Goal: Information Seeking & Learning: Learn about a topic

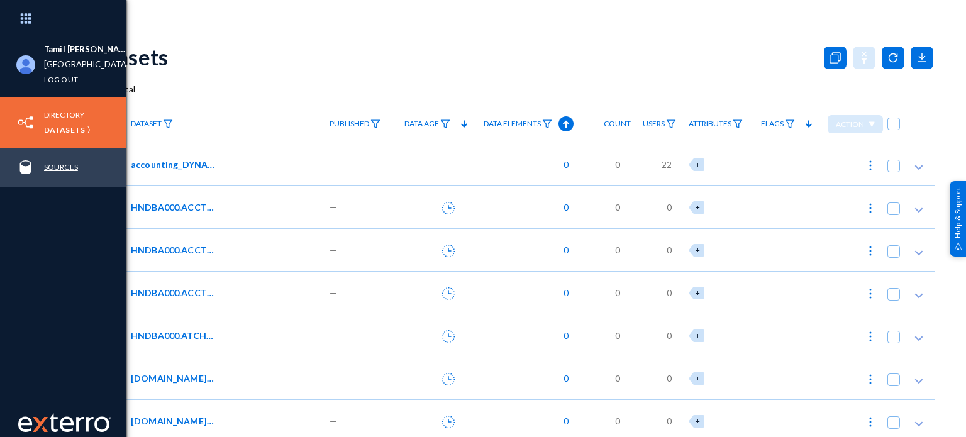
click at [53, 167] on link "Sources" at bounding box center [61, 167] width 34 height 14
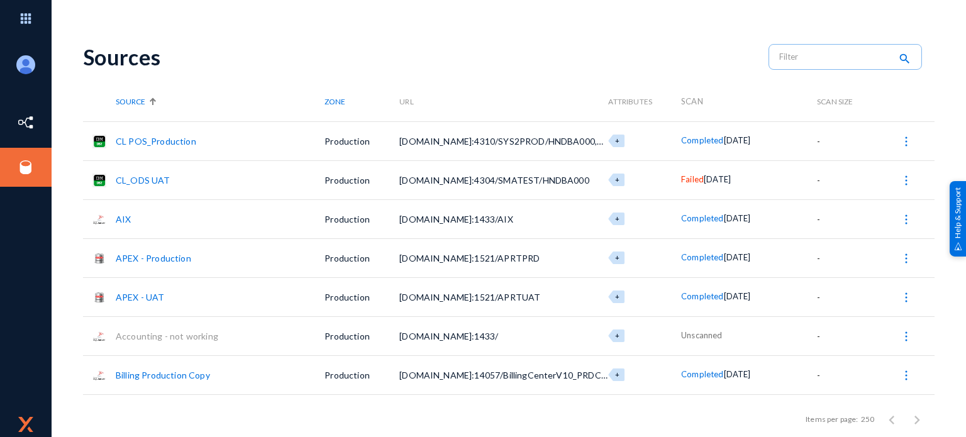
click at [137, 257] on link "APEX - Production" at bounding box center [153, 258] width 75 height 11
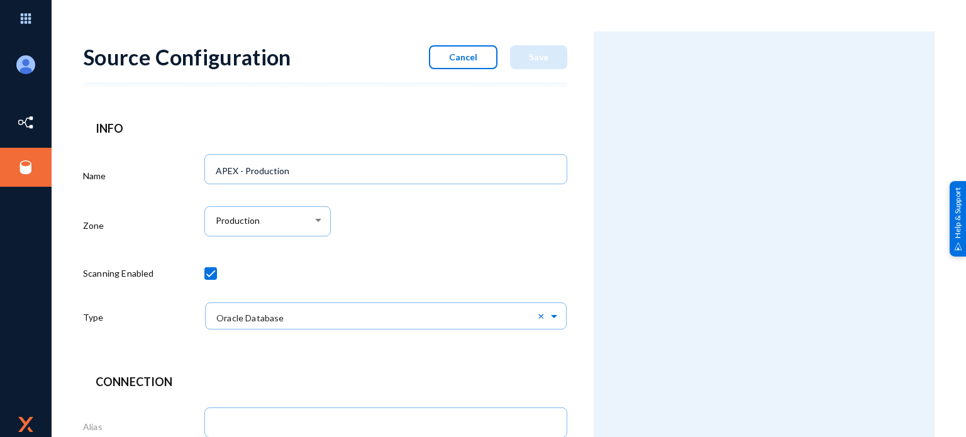
click at [463, 46] on button "Cancel" at bounding box center [463, 57] width 69 height 24
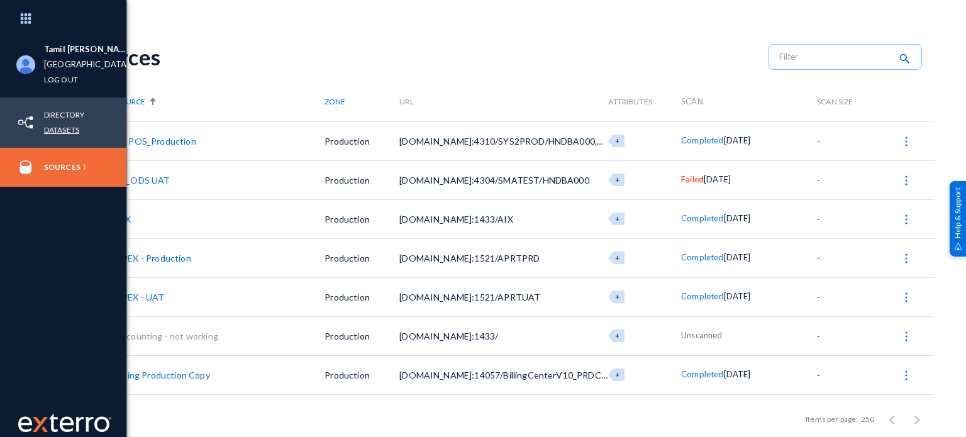
click at [62, 130] on link "Datasets" at bounding box center [61, 130] width 35 height 14
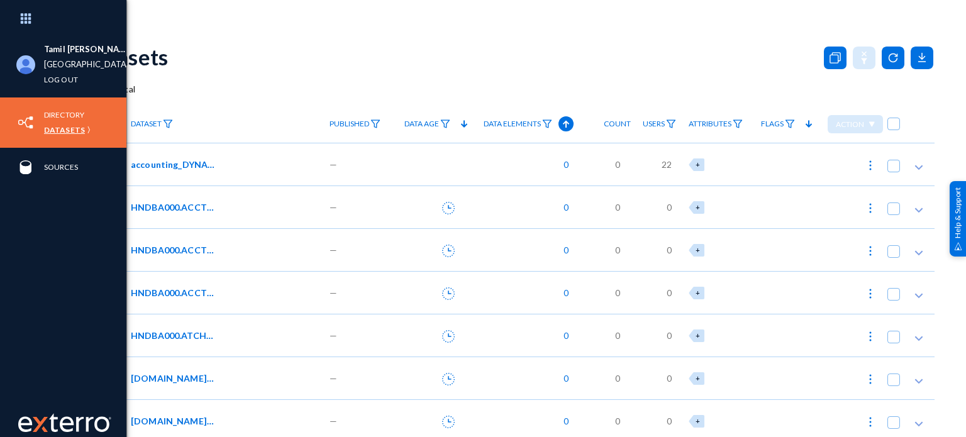
click at [57, 131] on link "Datasets" at bounding box center [64, 130] width 41 height 14
click at [65, 113] on link "Directory" at bounding box center [64, 115] width 40 height 14
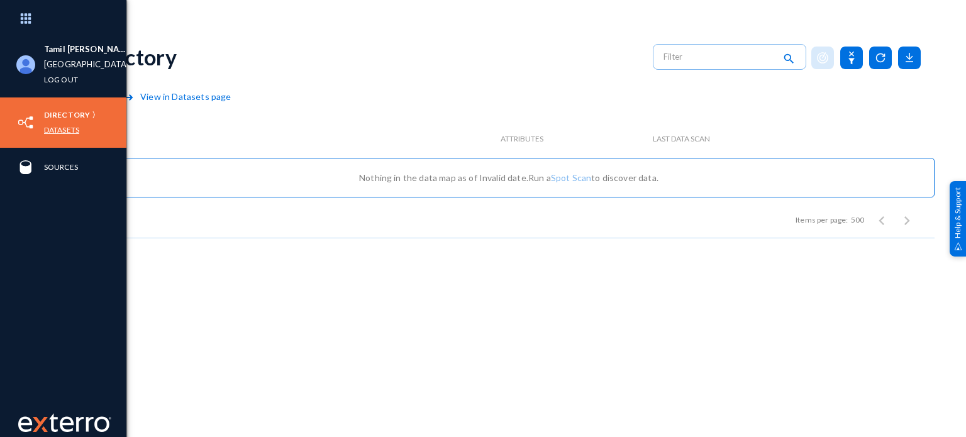
click at [61, 130] on link "Datasets" at bounding box center [61, 130] width 35 height 14
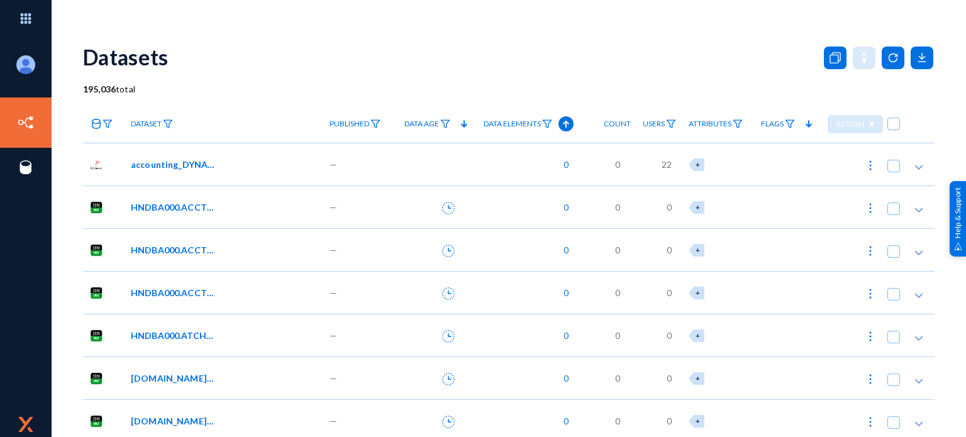
click at [917, 167] on polygon at bounding box center [919, 167] width 8 height 5
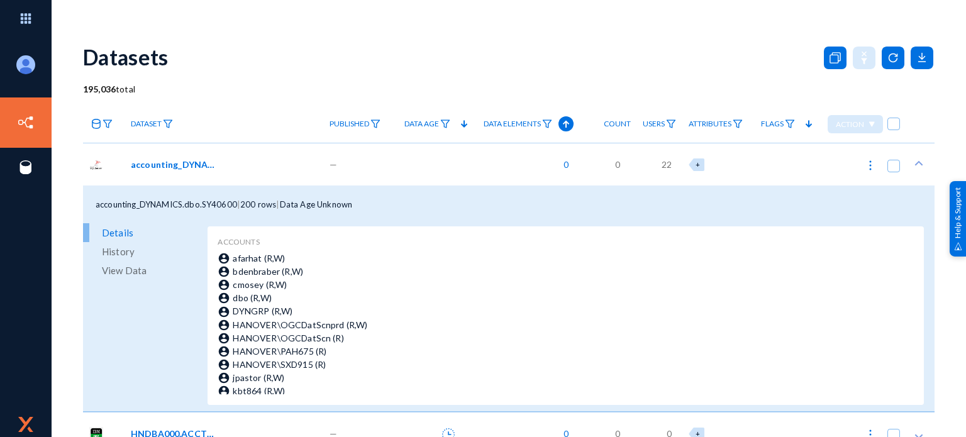
click at [917, 167] on icon at bounding box center [918, 163] width 13 height 13
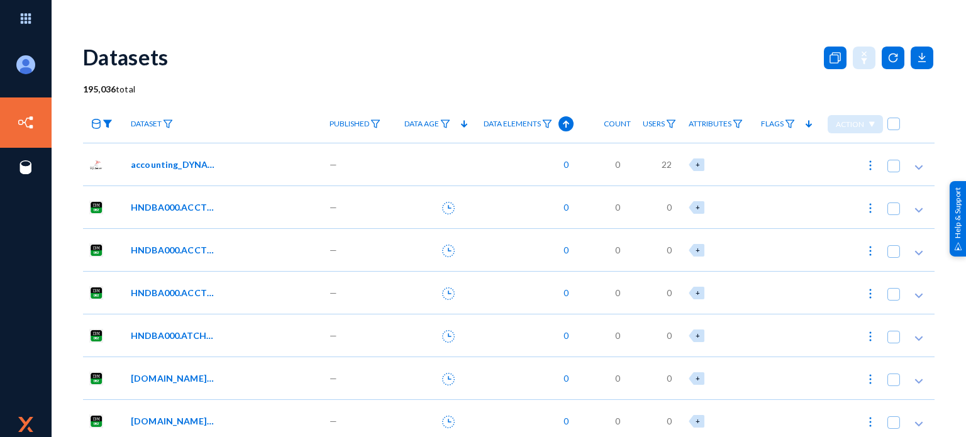
click at [111, 123] on img at bounding box center [107, 123] width 10 height 9
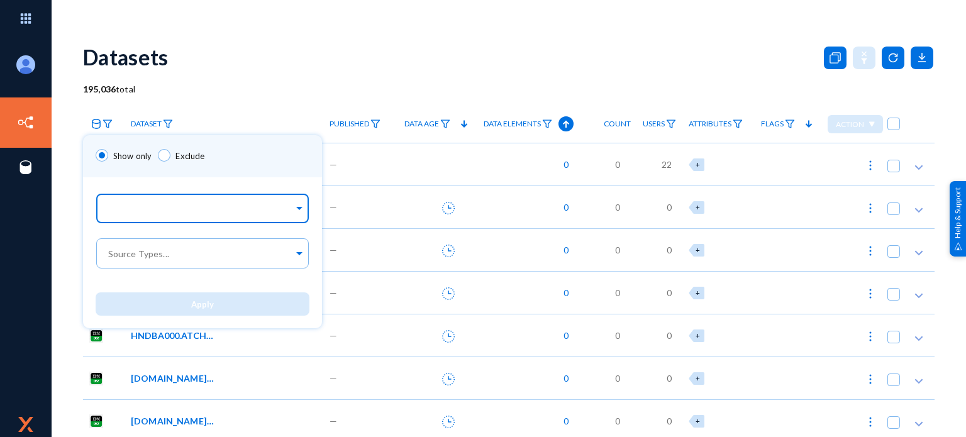
click at [173, 213] on input "text" at bounding box center [200, 210] width 188 height 12
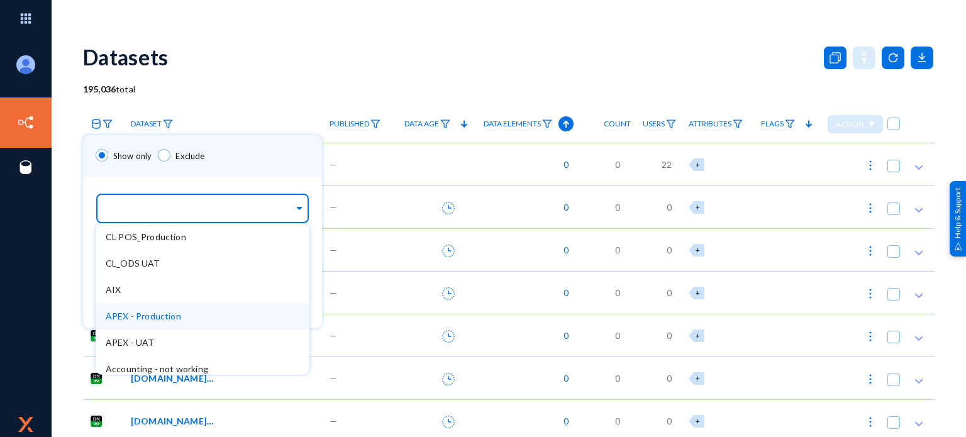
click at [182, 323] on div "APEX - Production" at bounding box center [203, 316] width 214 height 26
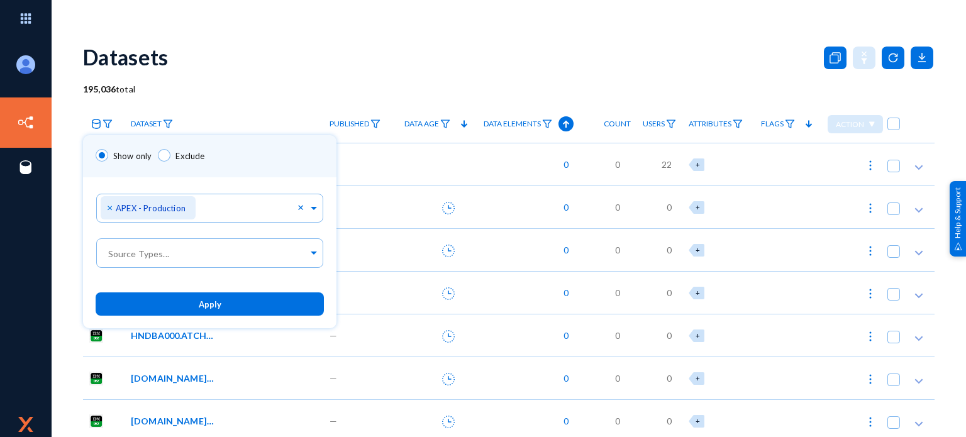
click at [272, 163] on div "Show only Exclude" at bounding box center [209, 156] width 253 height 42
click at [224, 314] on button "Apply" at bounding box center [210, 303] width 228 height 23
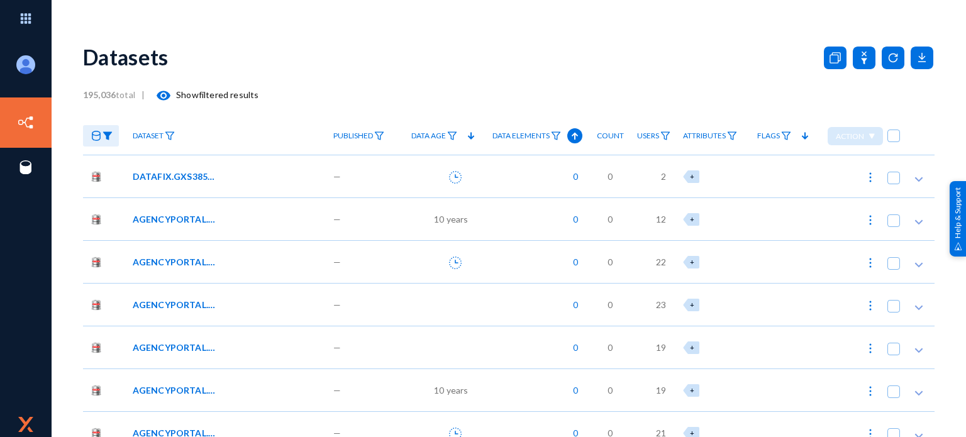
click at [182, 175] on span "DATAFIX.GXS385_MAR_13_2025_07_02_45" at bounding box center [175, 176] width 85 height 13
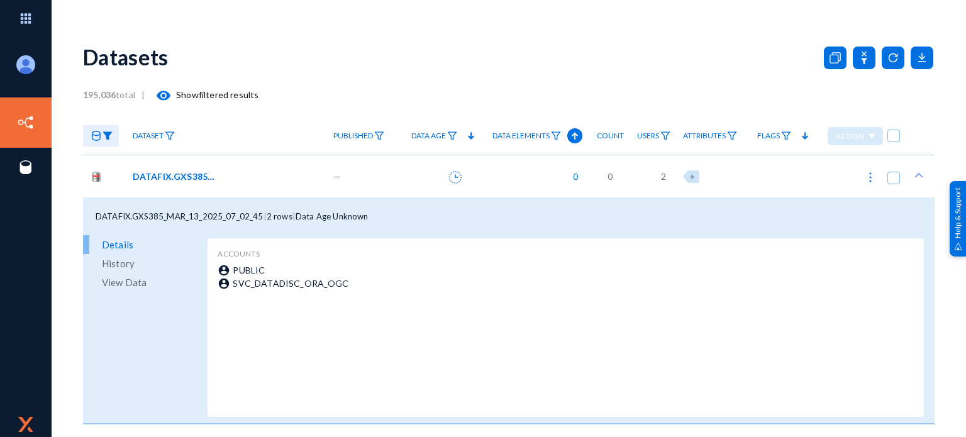
click at [128, 282] on span "View Data" at bounding box center [124, 282] width 45 height 19
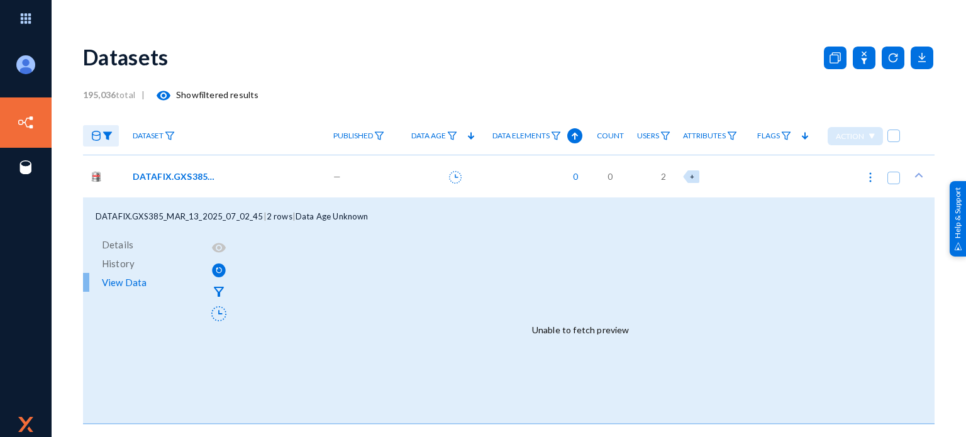
click at [118, 249] on span "Details" at bounding box center [117, 244] width 31 height 19
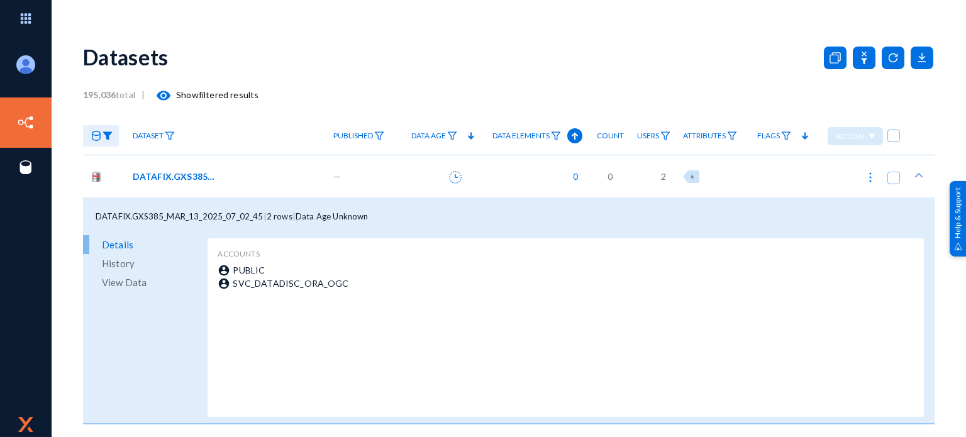
click at [169, 131] on anms-filter-icon at bounding box center [170, 135] width 10 height 9
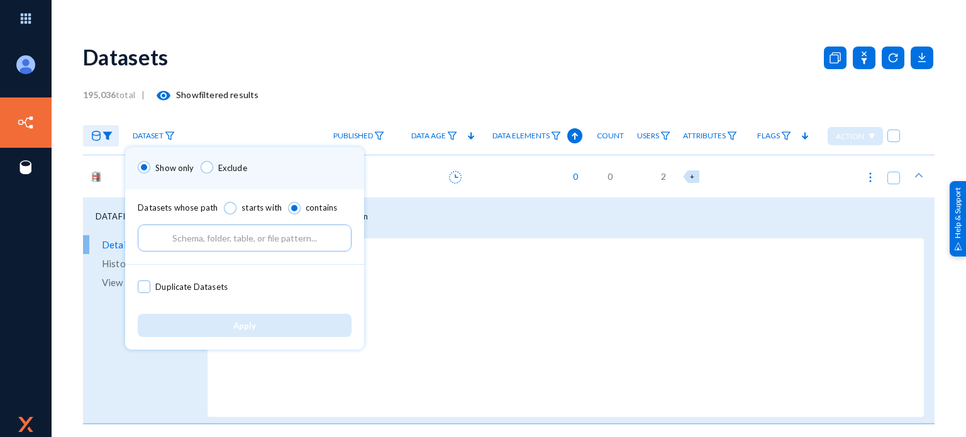
click at [234, 240] on input "text" at bounding box center [245, 237] width 214 height 27
click at [239, 236] on input "text" at bounding box center [245, 237] width 214 height 27
click at [228, 212] on span at bounding box center [230, 208] width 13 height 13
click at [228, 212] on input "starts with" at bounding box center [230, 208] width 13 height 13
radio input "true"
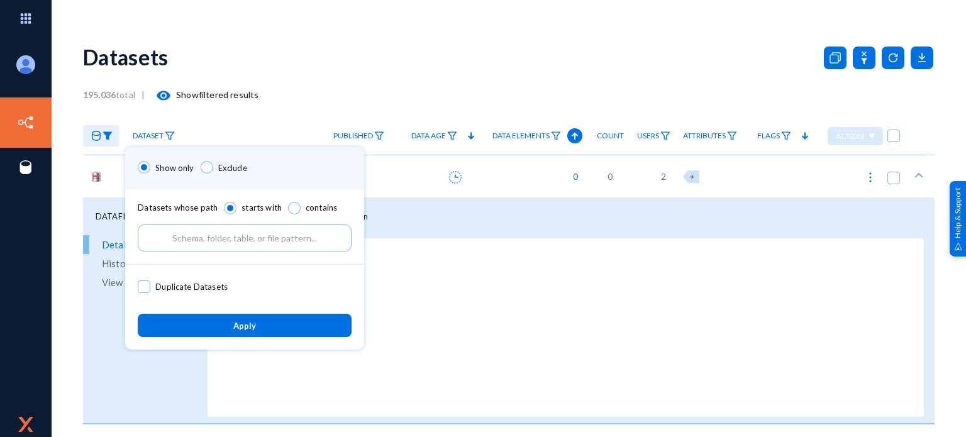
click at [240, 246] on input "text" at bounding box center [245, 237] width 214 height 27
type input "DATAFIX"
click at [269, 331] on button "Apply" at bounding box center [245, 325] width 214 height 23
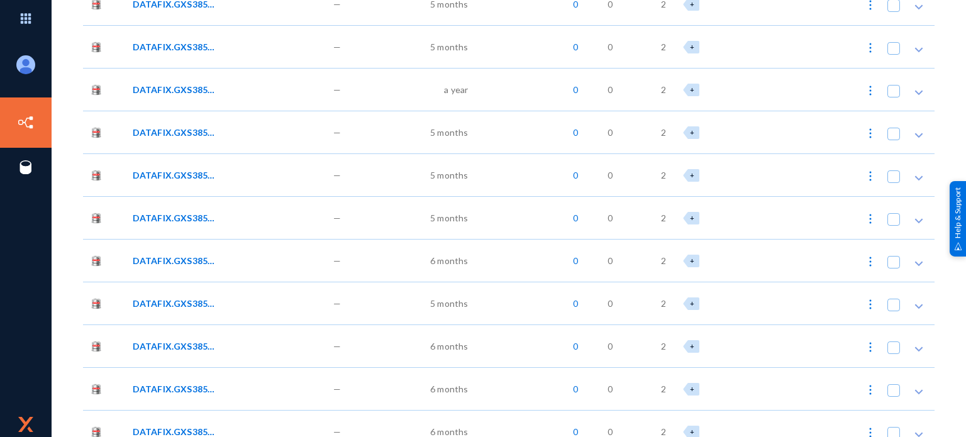
scroll to position [1132, 0]
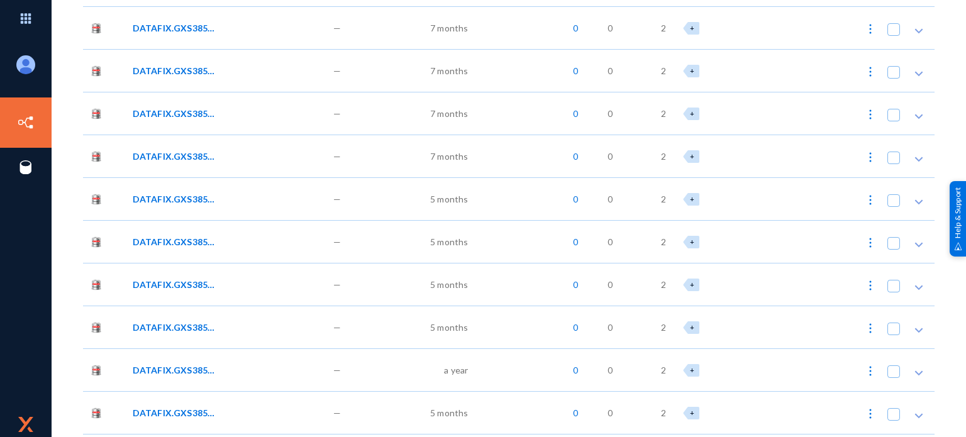
click at [165, 240] on span "DATAFIX.GXS385_APR_08_2025_09_35_07" at bounding box center [175, 241] width 85 height 13
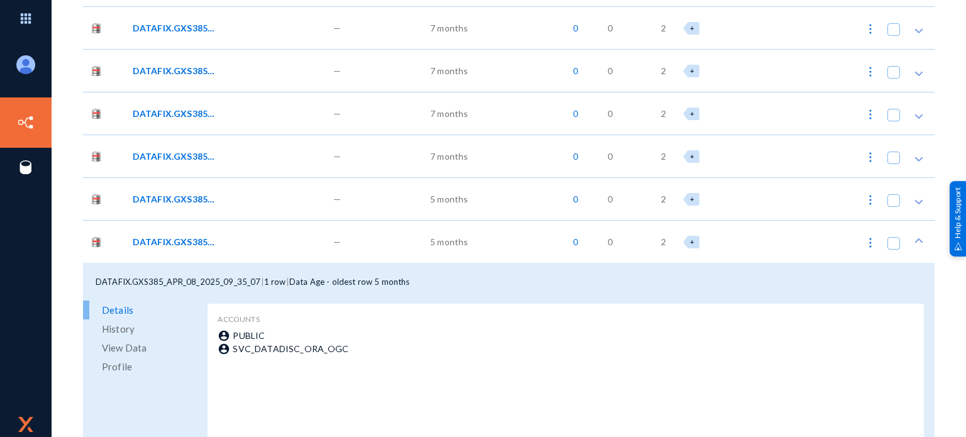
click at [189, 201] on span "DATAFIX.GXS385_APR_07_2025_06_27_05" at bounding box center [175, 198] width 85 height 13
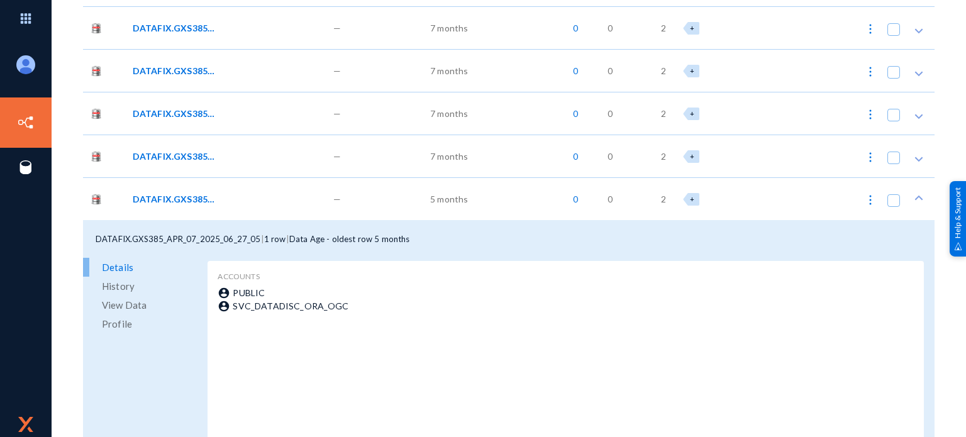
click at [186, 153] on span "DATAFIX.GXS385_APR_07_2025_06_26_56" at bounding box center [175, 156] width 85 height 13
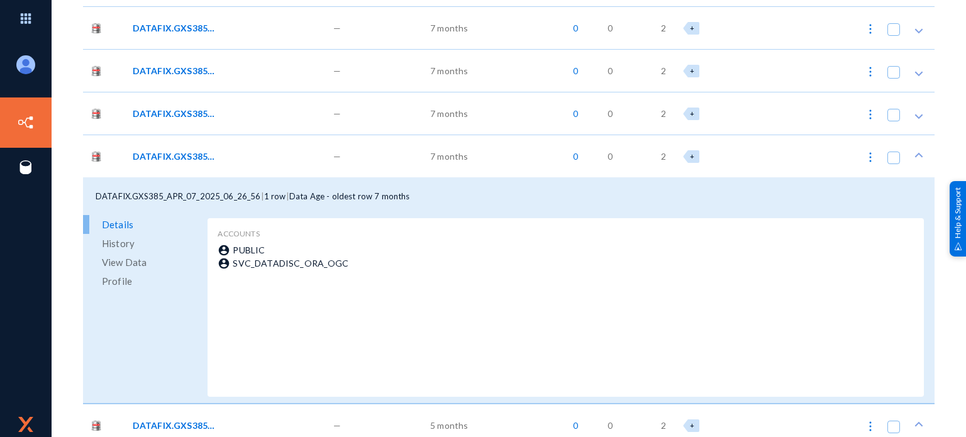
click at [189, 115] on span "DATAFIX.GXS385_APR_07_2025_06_26_47" at bounding box center [175, 113] width 85 height 13
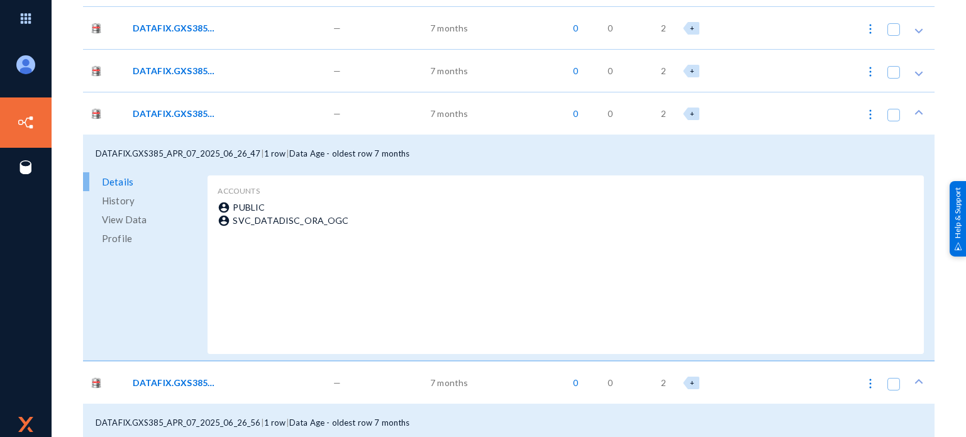
click at [178, 70] on span "DATAFIX.GXS385_APR_07_2025_06_26_36" at bounding box center [175, 70] width 85 height 13
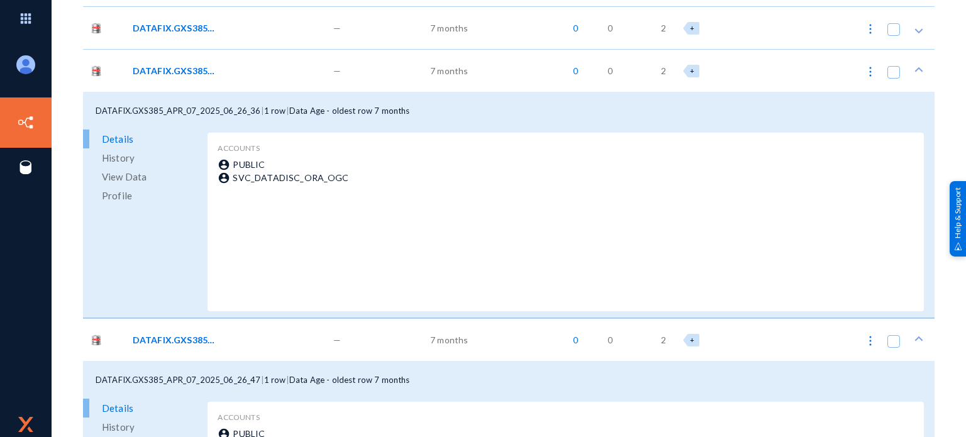
click at [175, 30] on span "DATAFIX.GXS385_APR_07_2025_06_26_22" at bounding box center [175, 27] width 85 height 13
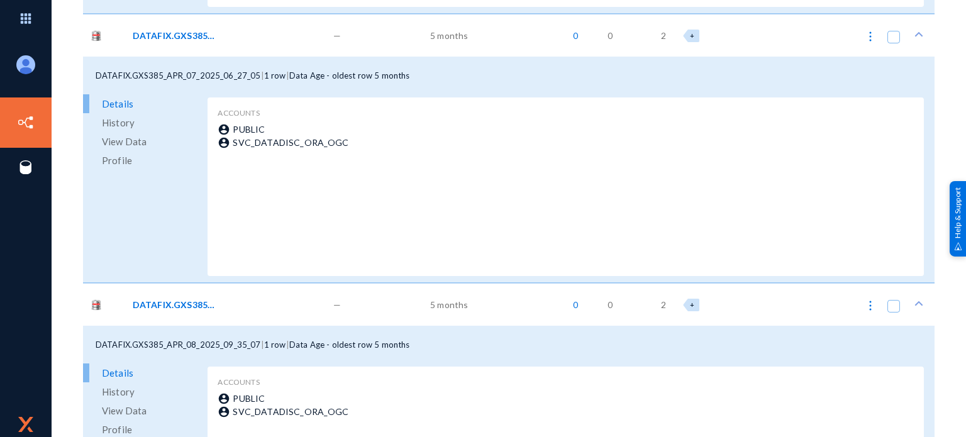
scroll to position [2767, 0]
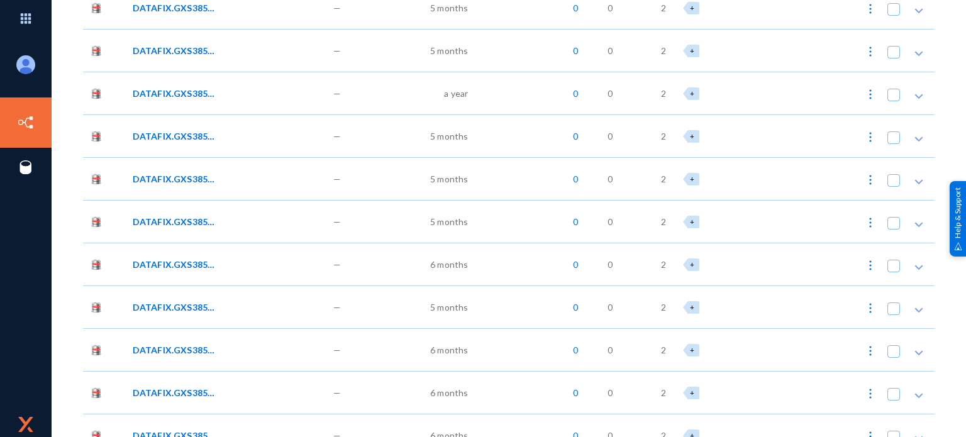
click at [184, 309] on span "DATAFIX.GXS385_APR_09_2025_07_35_53" at bounding box center [175, 307] width 85 height 13
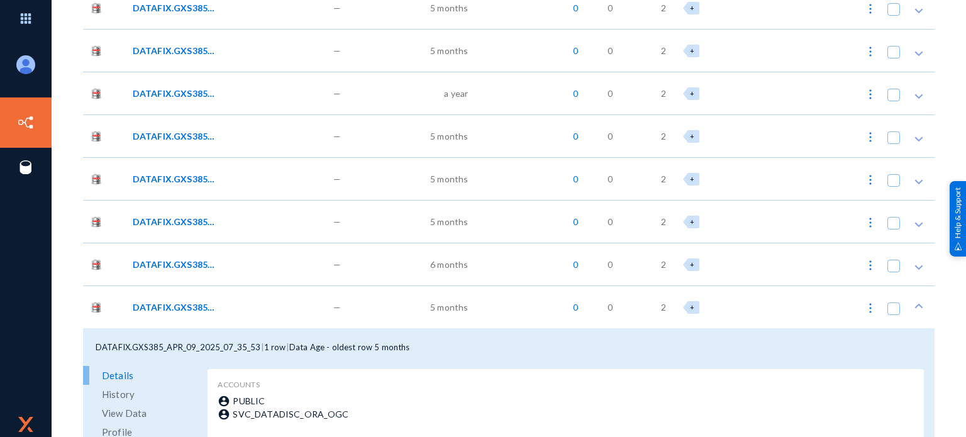
click at [179, 258] on span "DATAFIX.GXS385_APR_09_2025_07_35_39" at bounding box center [175, 264] width 85 height 13
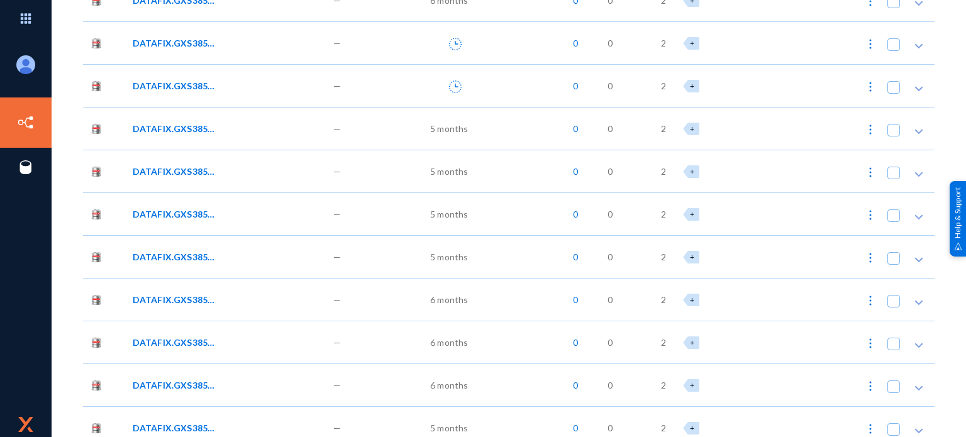
scroll to position [4276, 0]
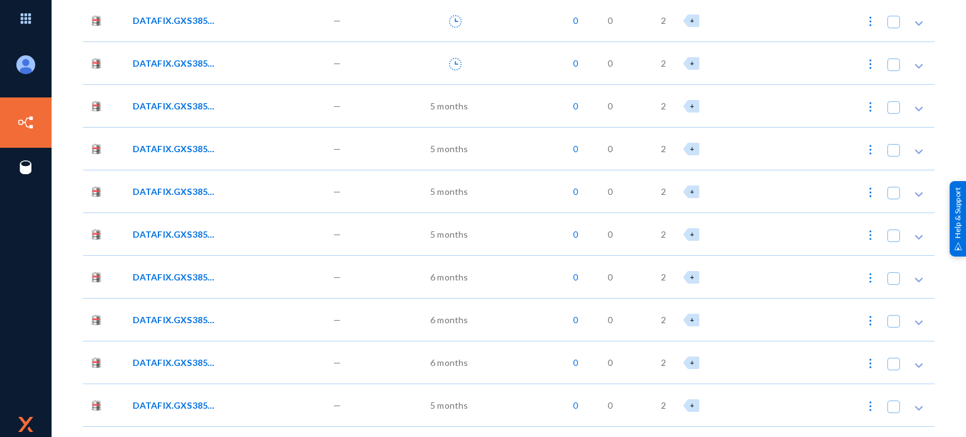
click at [174, 321] on span "DATAFIX.GXS385_APR_10_2025_07_14_56" at bounding box center [175, 319] width 85 height 13
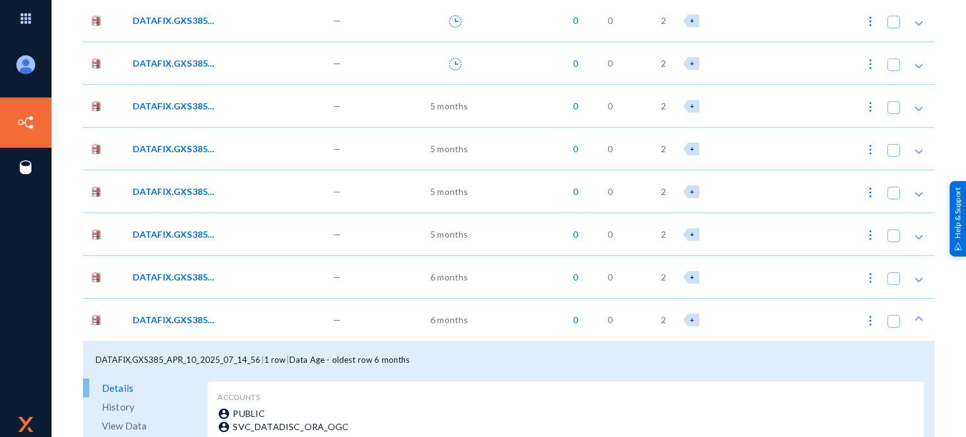
click at [172, 321] on span "DATAFIX.GXS385_APR_10_2025_07_14_56" at bounding box center [175, 319] width 85 height 13
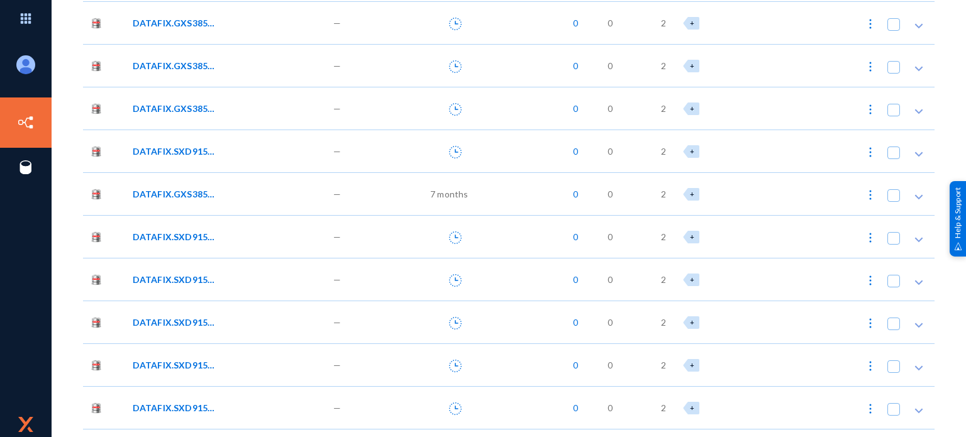
scroll to position [6476, 0]
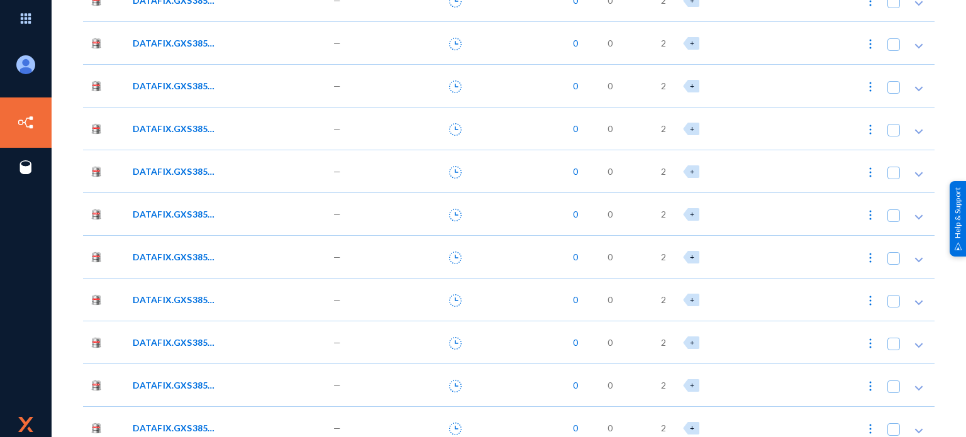
click at [196, 343] on span "DATAFIX.GXS385_AUG_19_2025_14_51_29" at bounding box center [175, 342] width 85 height 13
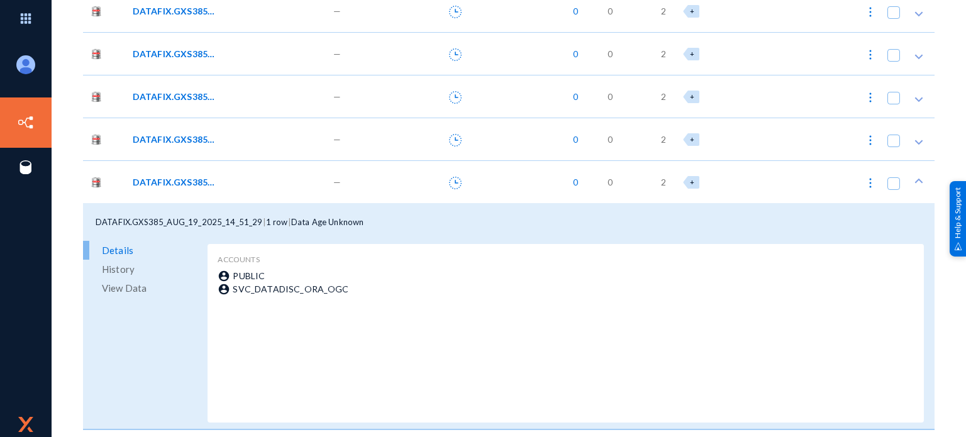
scroll to position [6665, 0]
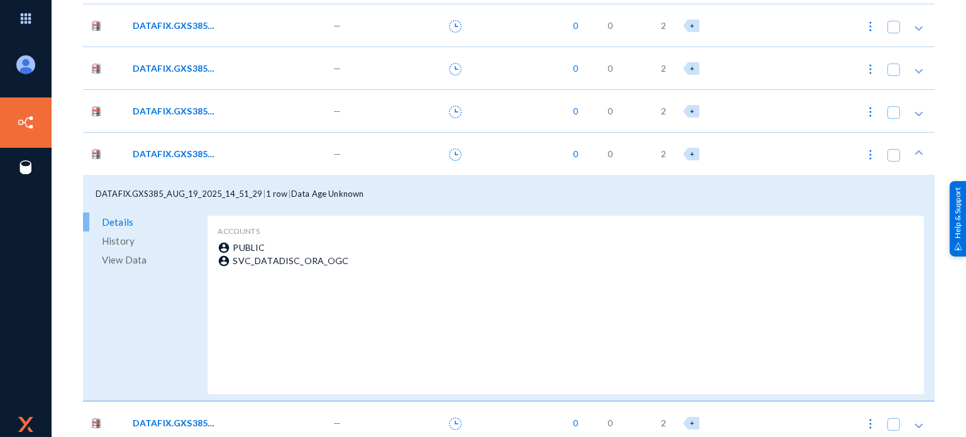
click at [180, 110] on span "DATAFIX.GXS385_AUG_19_2025_14_51_19" at bounding box center [175, 110] width 85 height 13
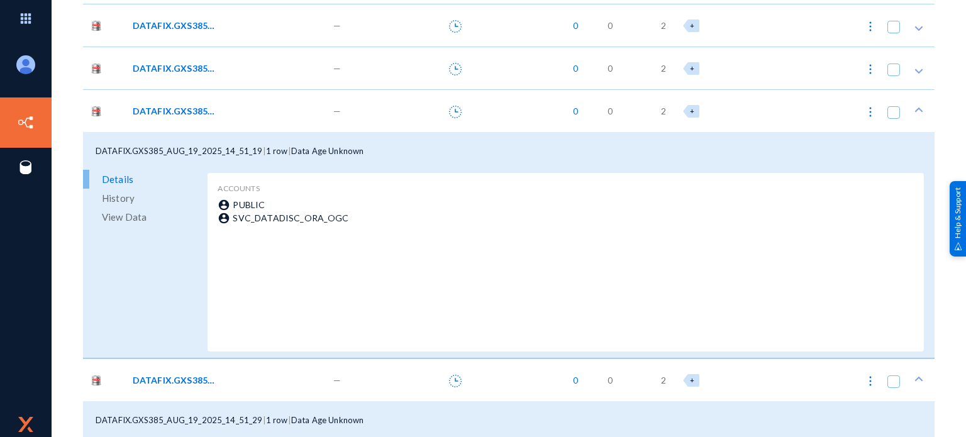
click at [113, 150] on span "DATAFIX.GXS385_AUG_19_2025_14_51_19" at bounding box center [179, 151] width 167 height 10
click at [185, 151] on span "DATAFIX.GXS385_AUG_19_2025_14_51_19" at bounding box center [179, 151] width 167 height 10
drag, startPoint x: 187, startPoint y: 151, endPoint x: 97, endPoint y: 147, distance: 89.4
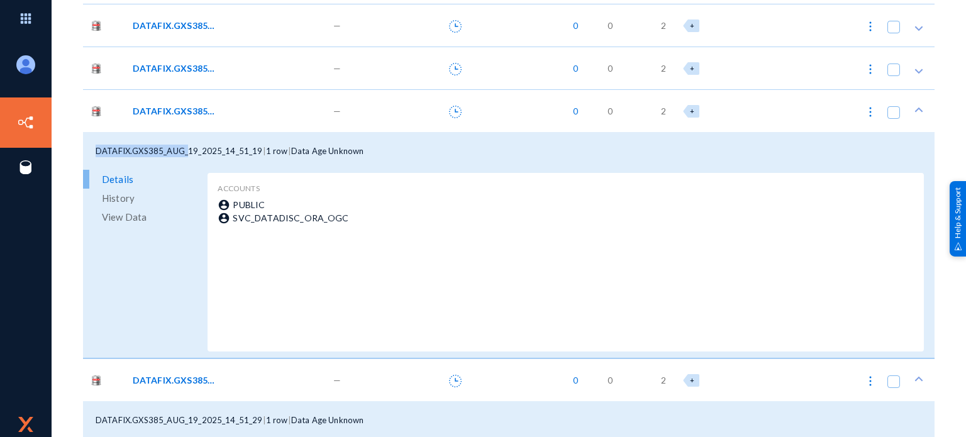
click at [97, 147] on span "DATAFIX.GXS385_AUG_19_2025_14_51_19" at bounding box center [179, 151] width 167 height 10
copy span "DATAFIX.GXS385_AUG_"
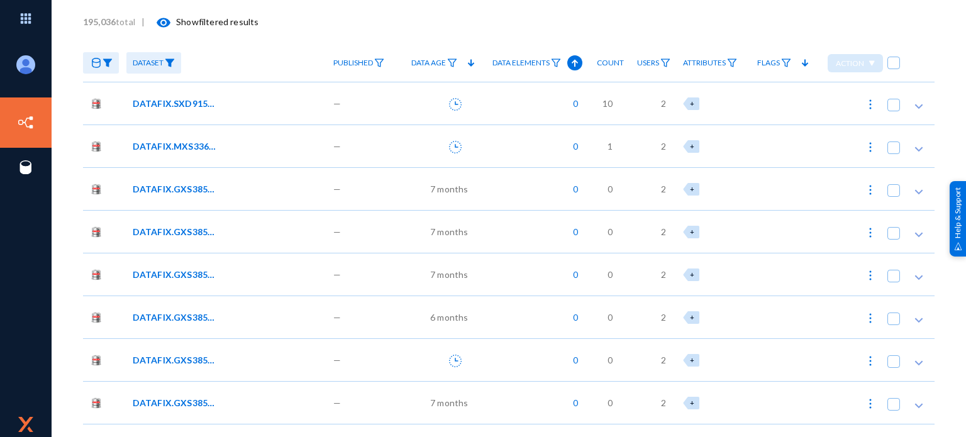
scroll to position [0, 0]
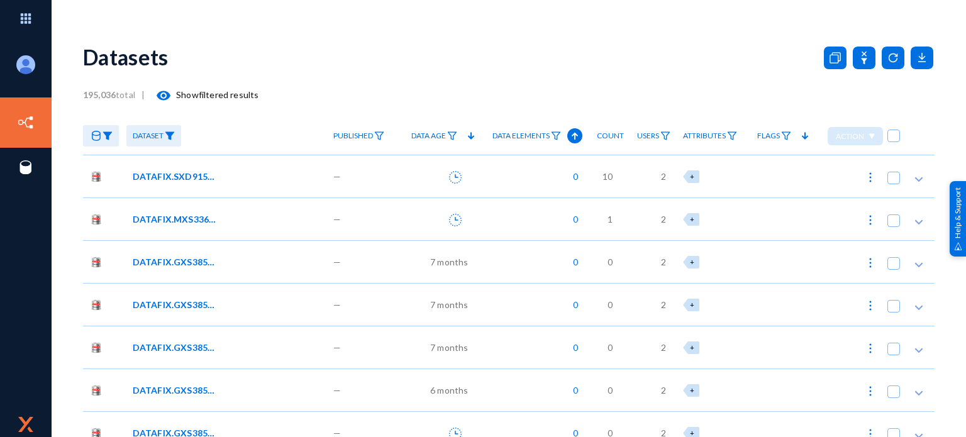
click at [170, 133] on img at bounding box center [170, 135] width 10 height 9
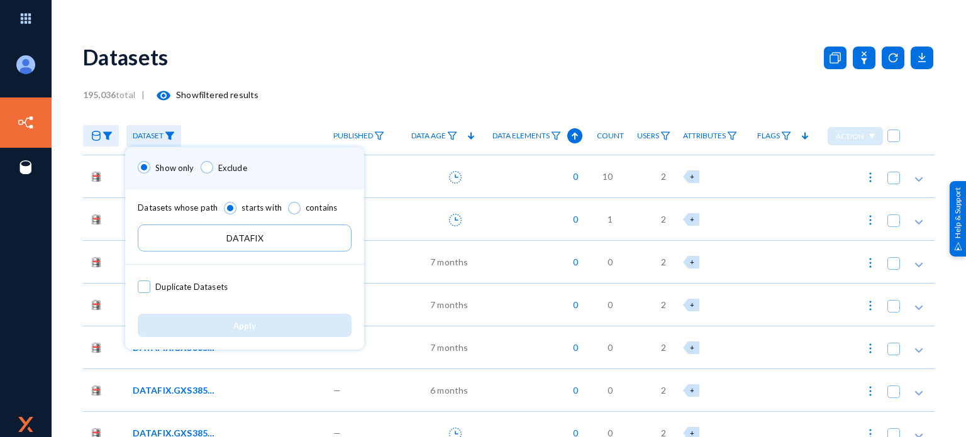
click at [272, 236] on input "DATAFIX" at bounding box center [245, 237] width 214 height 27
paste input ".GXS385_AUG_"
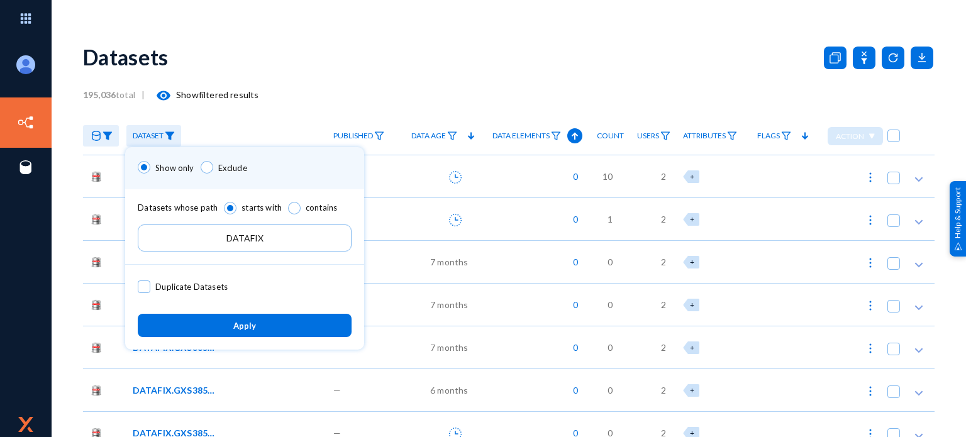
type input "DATAFIX.GXS385_AUG_"
click at [269, 334] on button "Apply" at bounding box center [245, 325] width 214 height 23
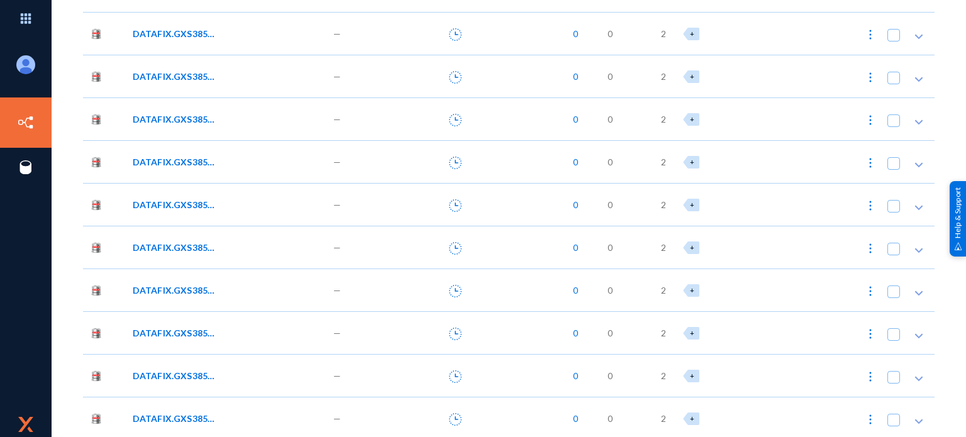
scroll to position [314, 0]
click at [172, 160] on span "DATAFIX.GXS385_AUG_23_2025_15_21_57" at bounding box center [175, 161] width 85 height 13
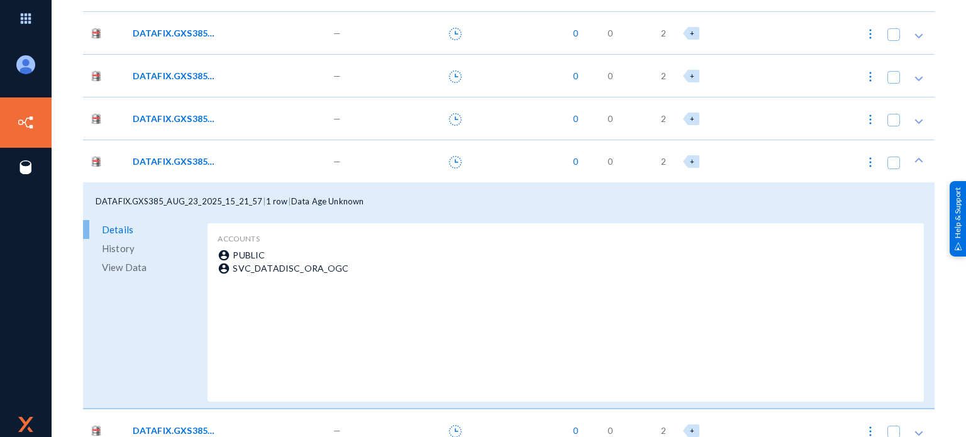
click at [172, 115] on span "DATAFIX.GXS385_AUG_08_2025_13_13_52" at bounding box center [175, 118] width 85 height 13
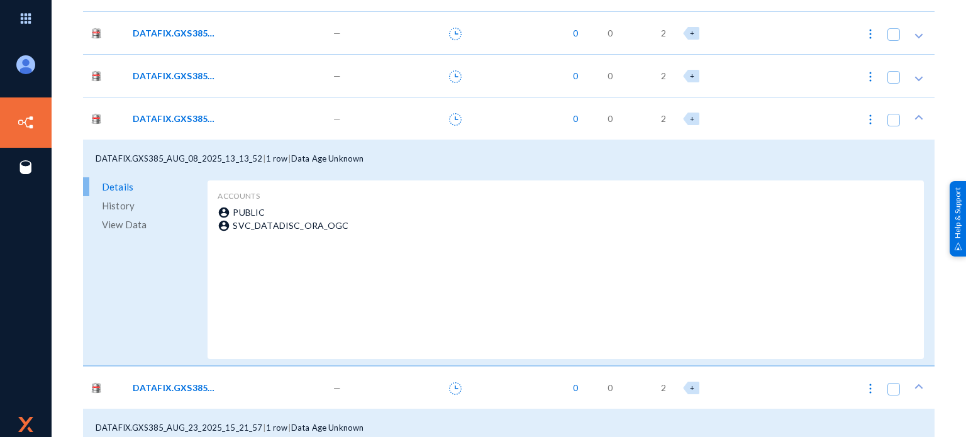
click at [170, 77] on span "DATAFIX.GXS385_AUG_06_2025_05_16_43" at bounding box center [175, 75] width 85 height 13
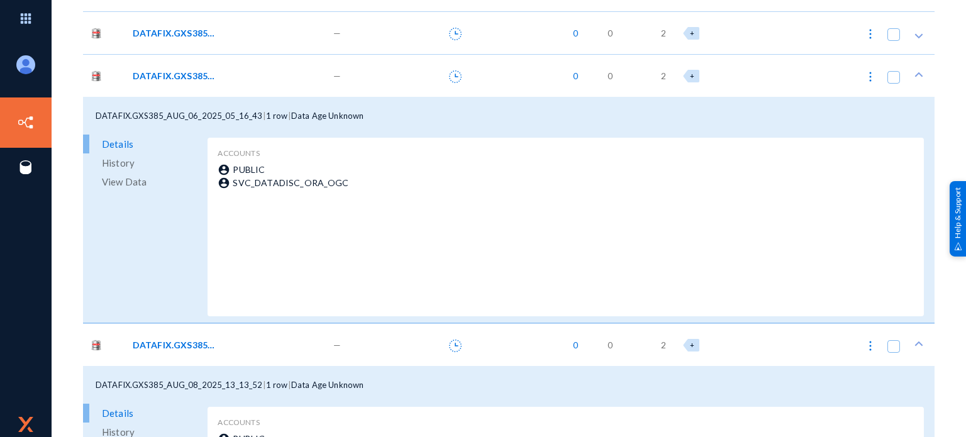
click at [177, 35] on span "DATAFIX.GXS385_AUG_01_2025_10_45_30" at bounding box center [175, 32] width 85 height 13
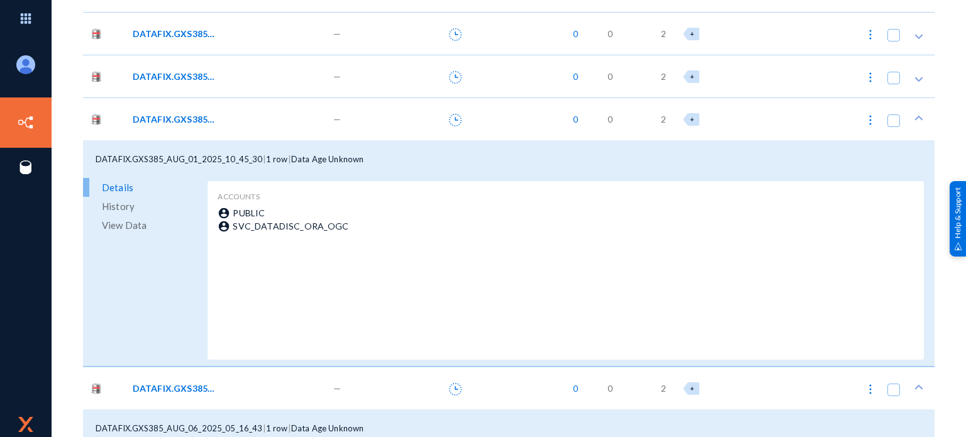
scroll to position [126, 0]
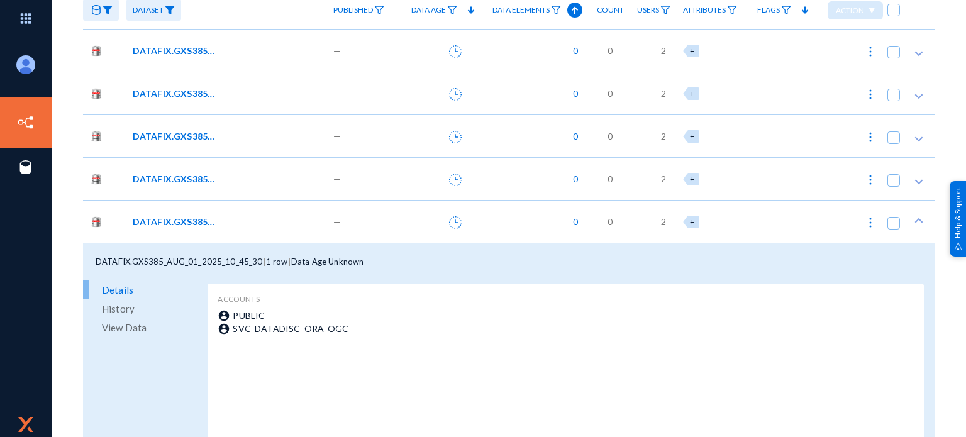
click at [178, 135] on span "DATAFIX.GXS385_AUG_01_2025_10_45_07" at bounding box center [175, 136] width 85 height 13
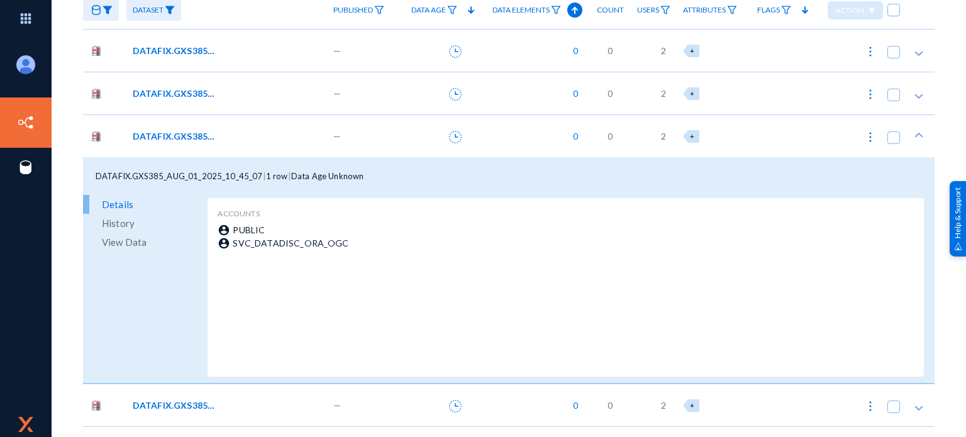
click at [175, 96] on span "DATAFIX.GXS385_AUG_01_2025_10_44_56" at bounding box center [175, 93] width 85 height 13
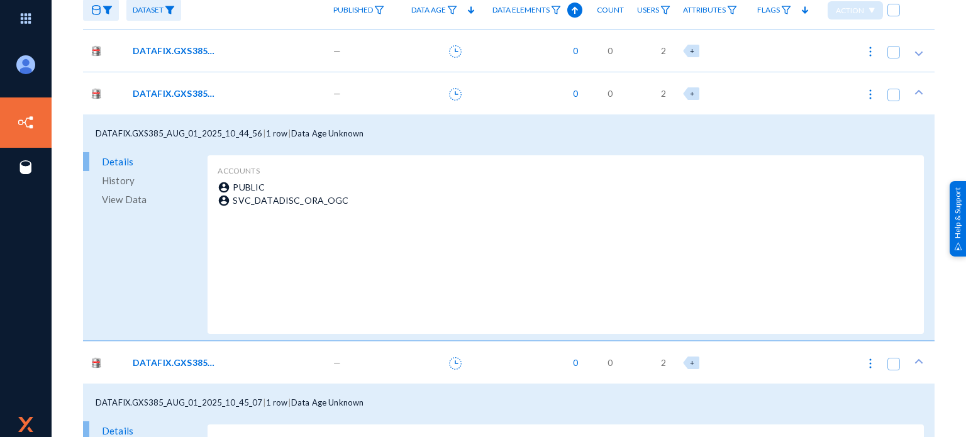
click at [176, 53] on span "DATAFIX.GXS385_AUG_23_2025_15_54_32" at bounding box center [175, 50] width 85 height 13
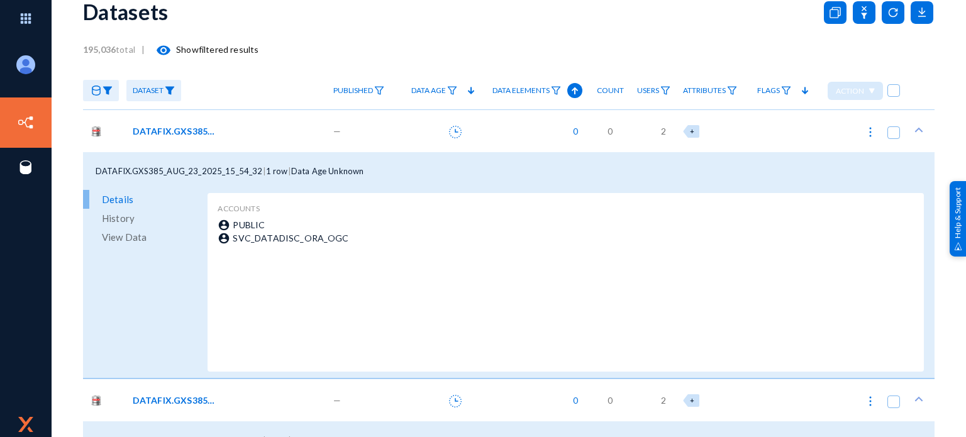
scroll to position [0, 0]
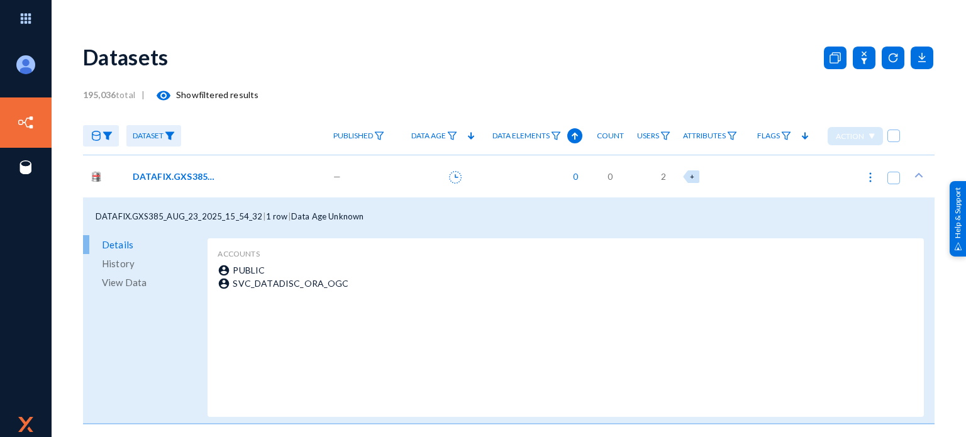
click at [166, 140] on img at bounding box center [170, 135] width 10 height 9
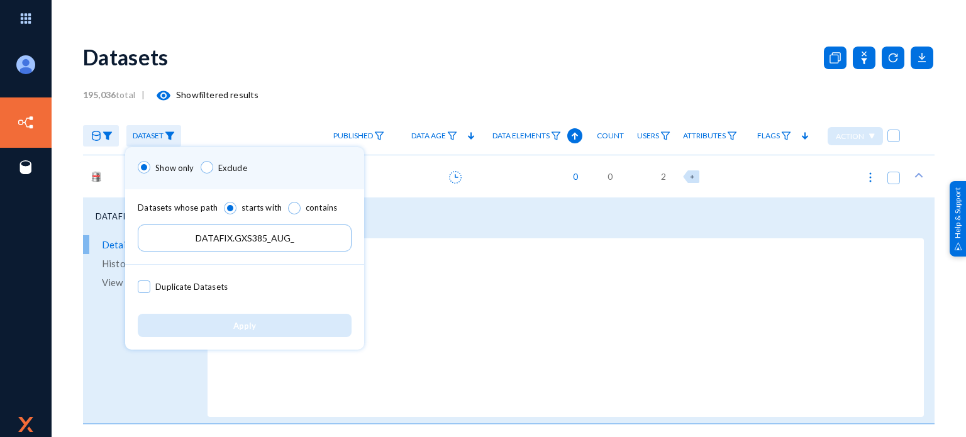
click at [319, 242] on input "DATAFIX.GXS385_AUG_" at bounding box center [245, 237] width 214 height 27
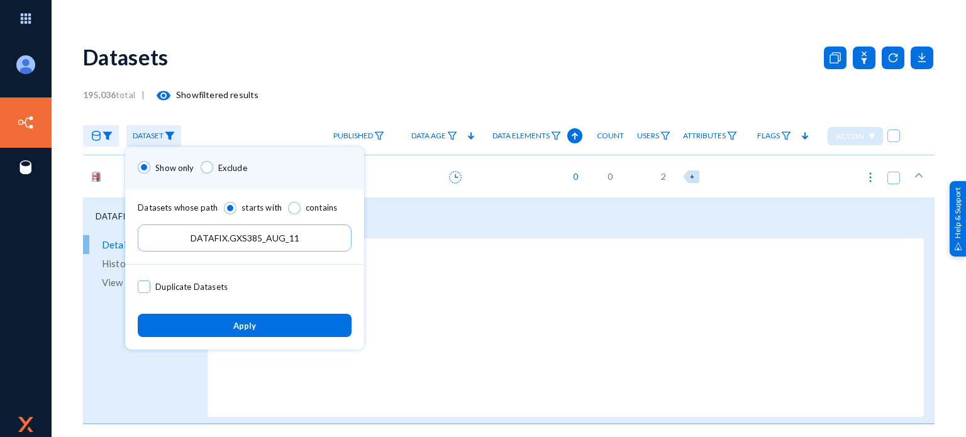
type input "DATAFIX.GXS385_AUG_11"
click at [280, 321] on button "Apply" at bounding box center [245, 325] width 214 height 23
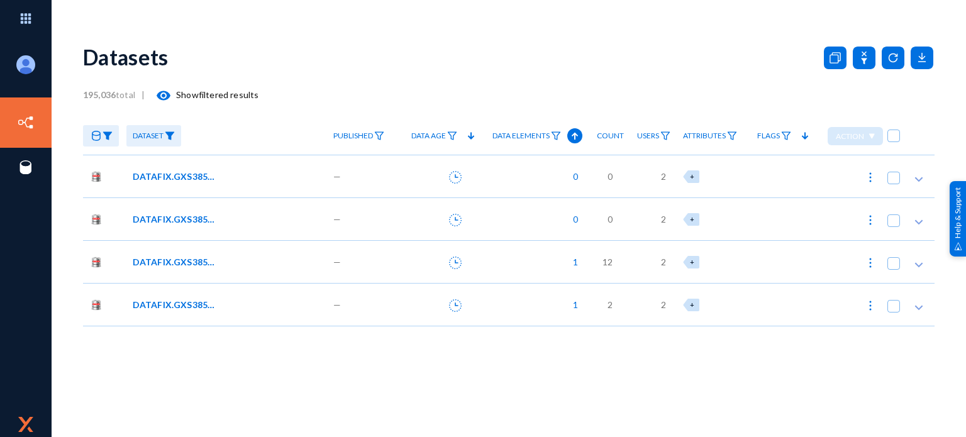
click at [175, 302] on span "DATAFIX.GXS385_AUG_11_2025_14_47_19" at bounding box center [175, 304] width 85 height 13
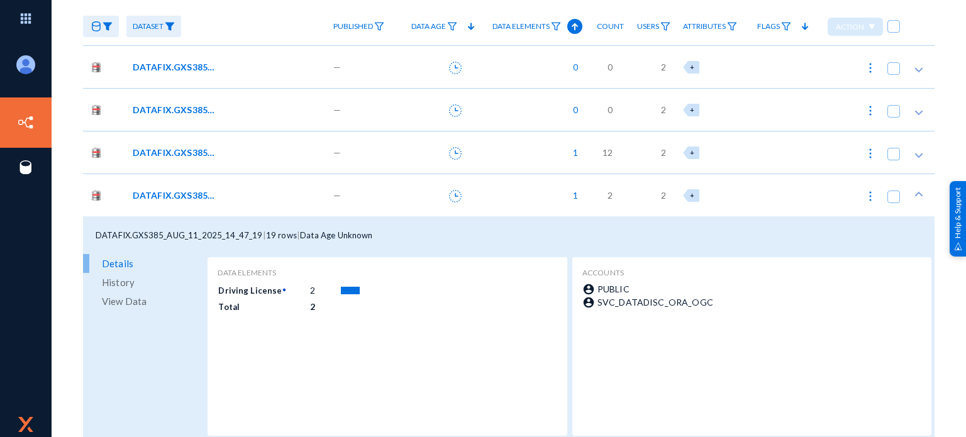
scroll to position [116, 0]
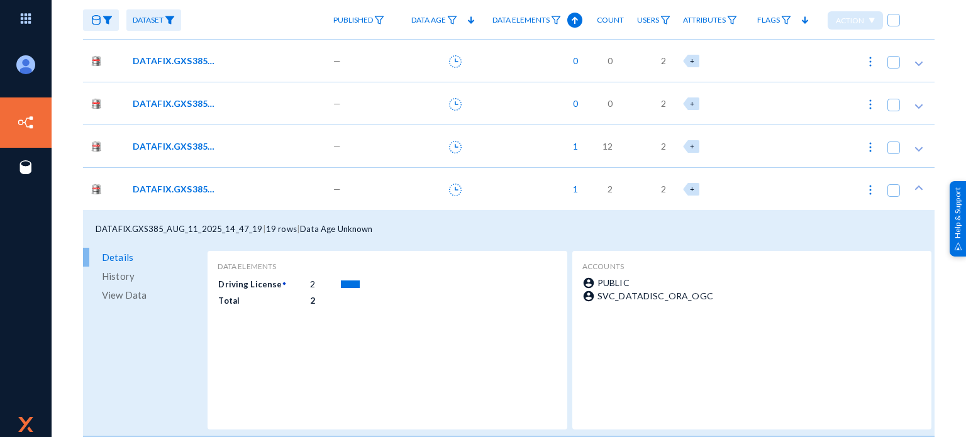
click at [170, 142] on span "DATAFIX.GXS385_AUG_11_2025_15_02_37" at bounding box center [175, 146] width 85 height 13
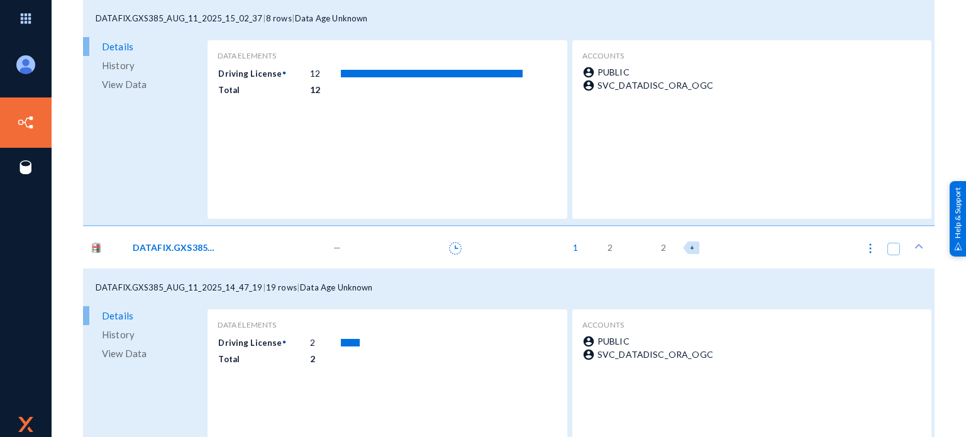
scroll to position [304, 0]
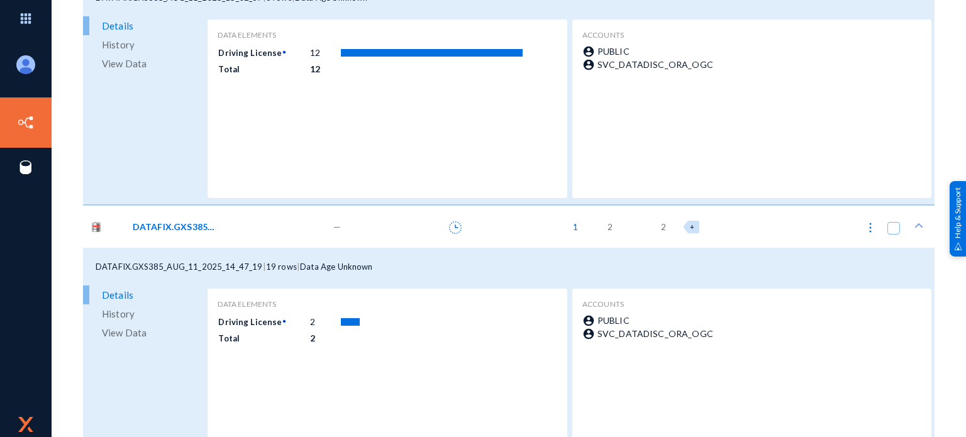
click at [355, 320] on div at bounding box center [350, 322] width 19 height 8
click at [117, 329] on span "View Data" at bounding box center [124, 332] width 45 height 19
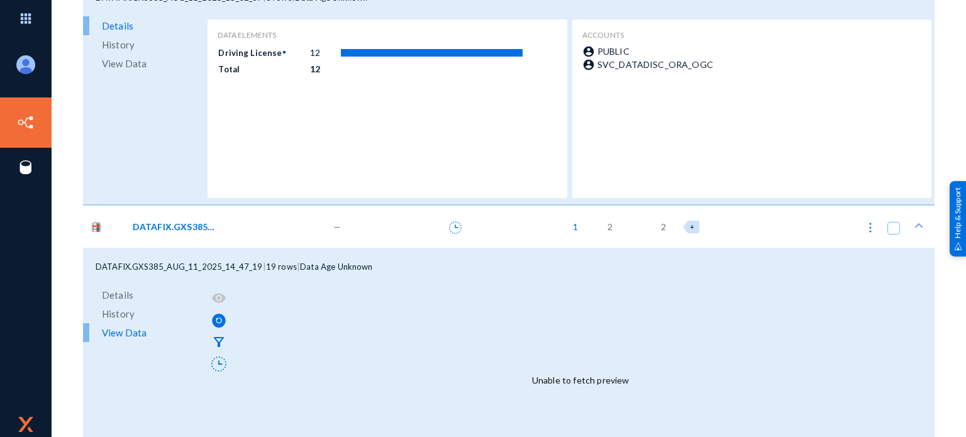
click at [119, 312] on span "History" at bounding box center [118, 313] width 33 height 19
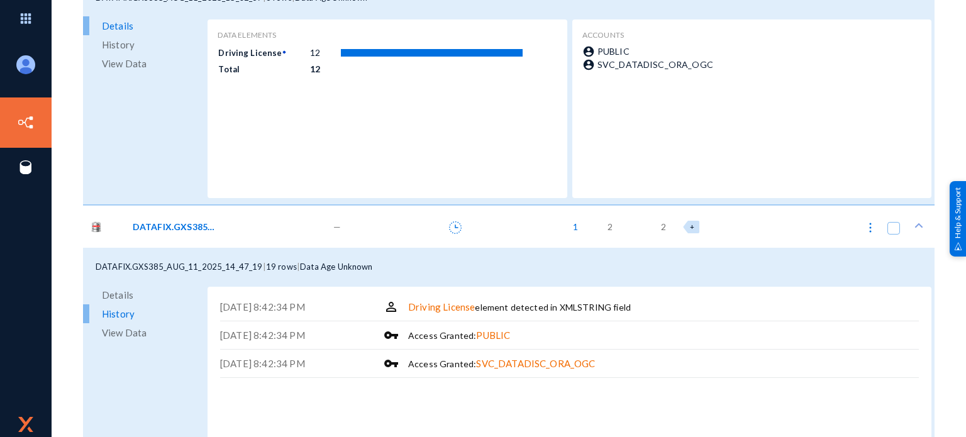
click at [114, 296] on span "Details" at bounding box center [117, 294] width 31 height 19
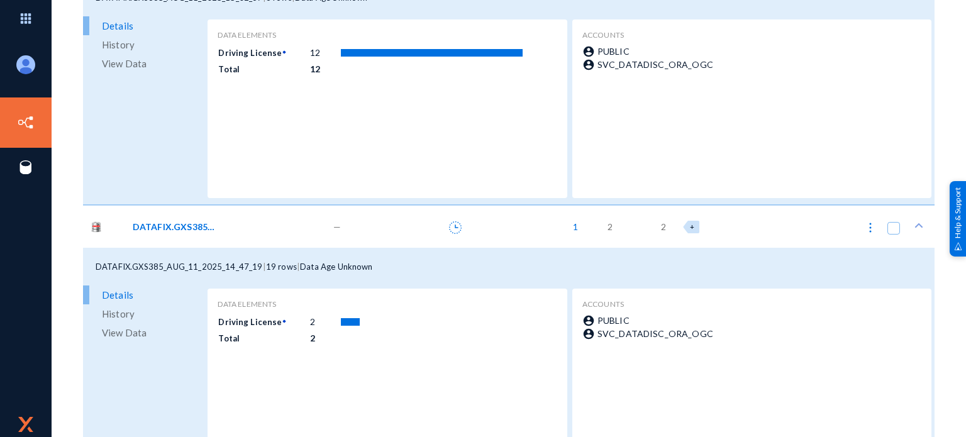
click at [350, 324] on div at bounding box center [350, 322] width 19 height 8
click at [220, 331] on td "Total" at bounding box center [264, 337] width 92 height 15
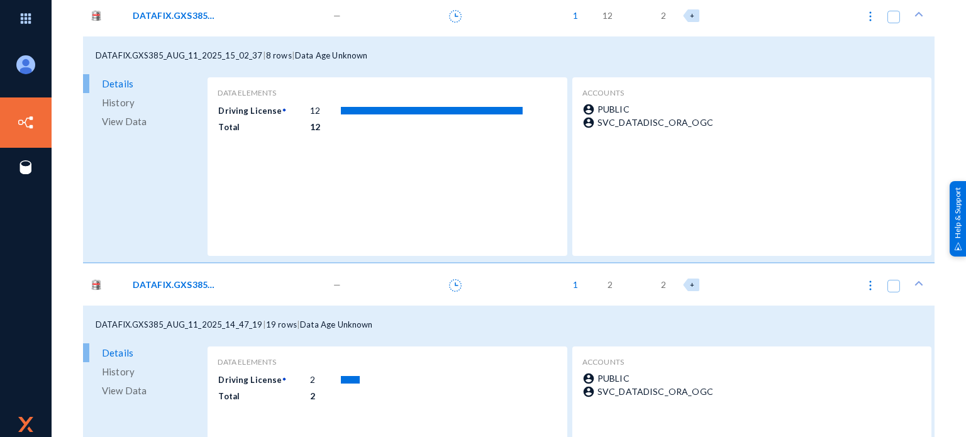
scroll to position [179, 0]
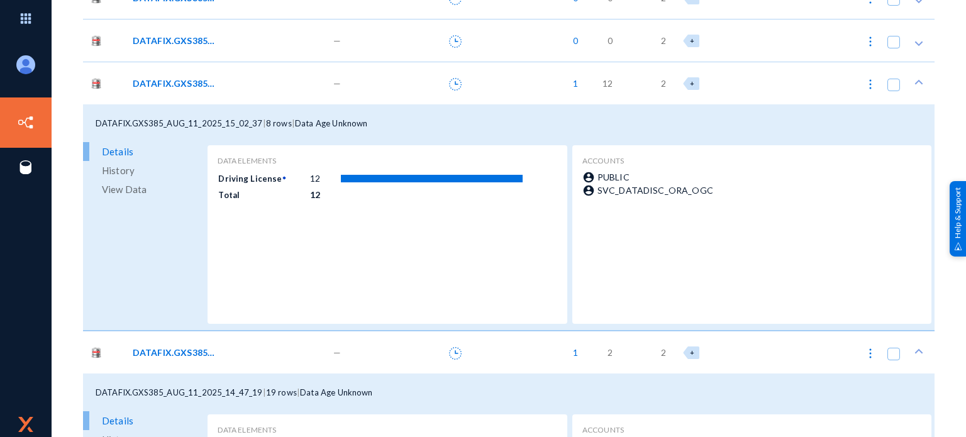
click at [134, 193] on span "View Data" at bounding box center [124, 189] width 45 height 19
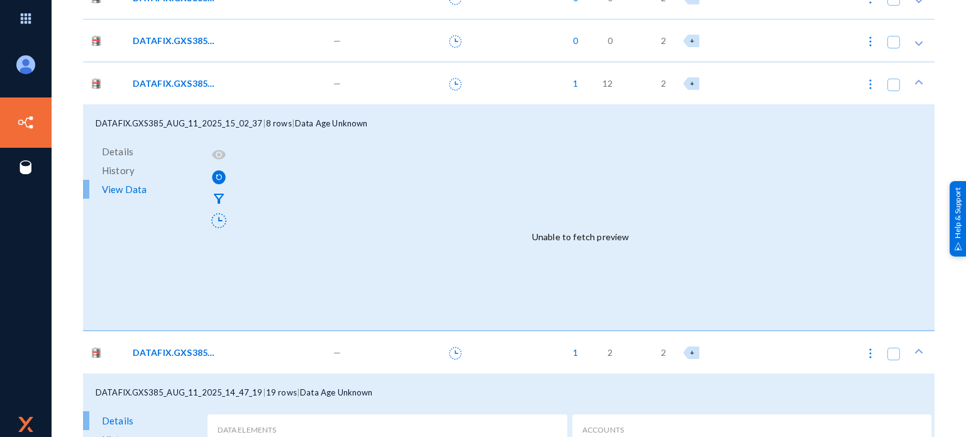
click at [129, 170] on span "History" at bounding box center [118, 170] width 33 height 19
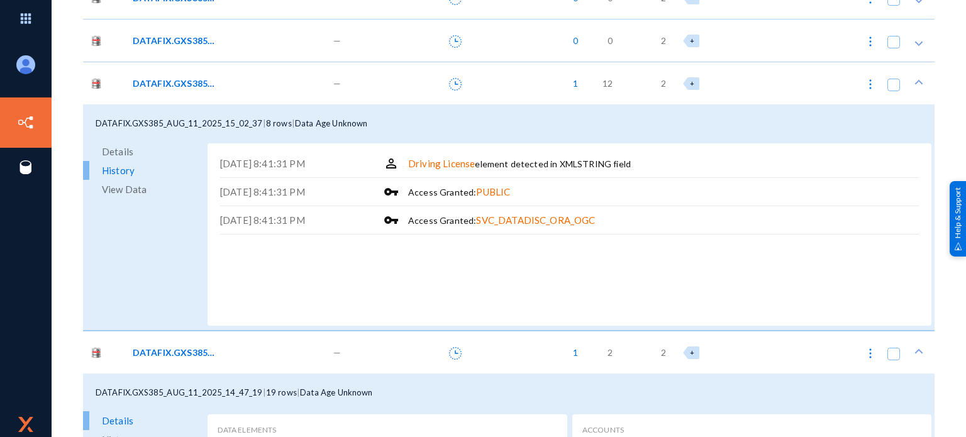
click at [127, 155] on span "Details" at bounding box center [117, 151] width 31 height 19
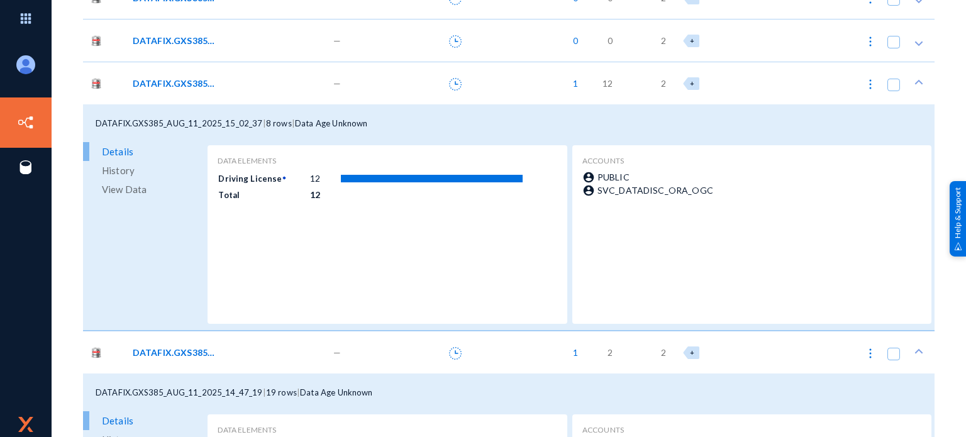
click at [607, 172] on span "PUBLIC" at bounding box center [613, 177] width 32 height 11
click at [165, 43] on span "DATAFIX.GXS385_AUG_11_2025_15_03_50" at bounding box center [175, 40] width 85 height 13
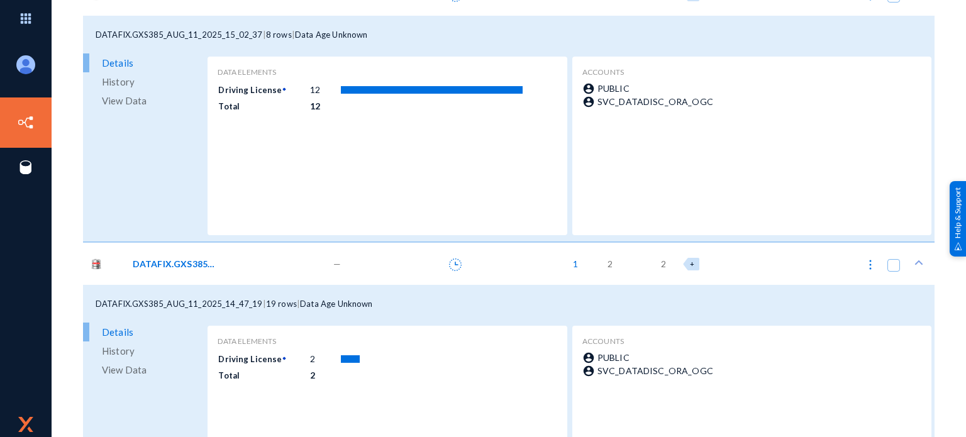
scroll to position [503, 0]
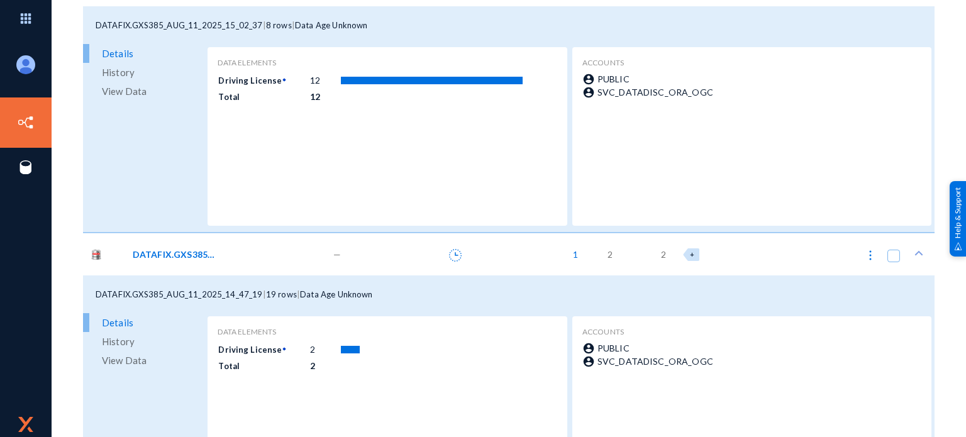
click at [274, 297] on span "19 rows" at bounding box center [281, 294] width 31 height 10
click at [575, 254] on span "1" at bounding box center [572, 254] width 11 height 13
click at [576, 253] on div at bounding box center [483, 218] width 966 height 437
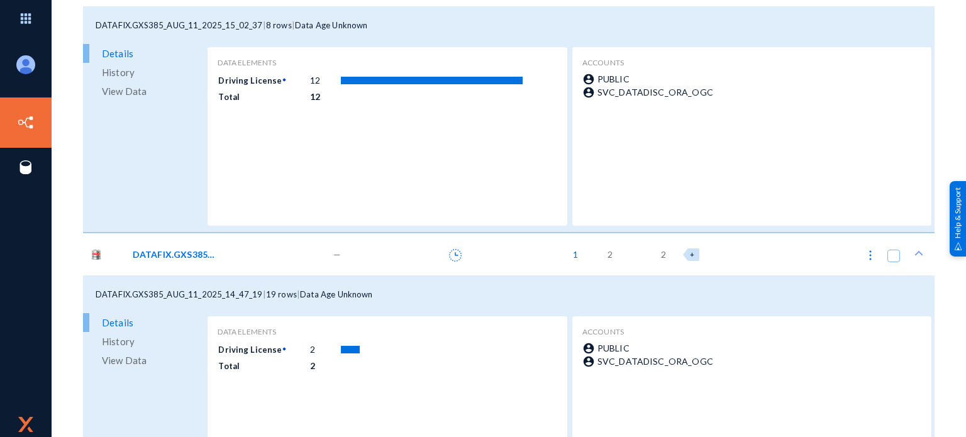
click at [869, 253] on img at bounding box center [870, 255] width 13 height 13
checkbox input "true"
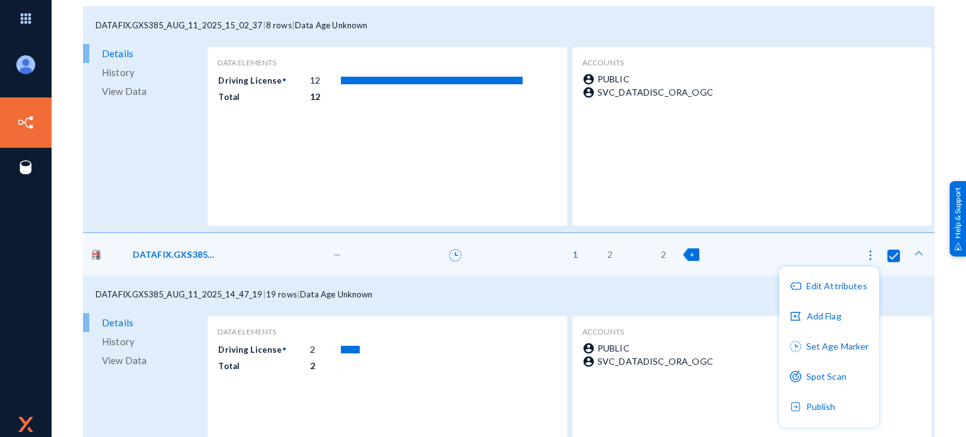
click at [869, 253] on div at bounding box center [483, 218] width 966 height 437
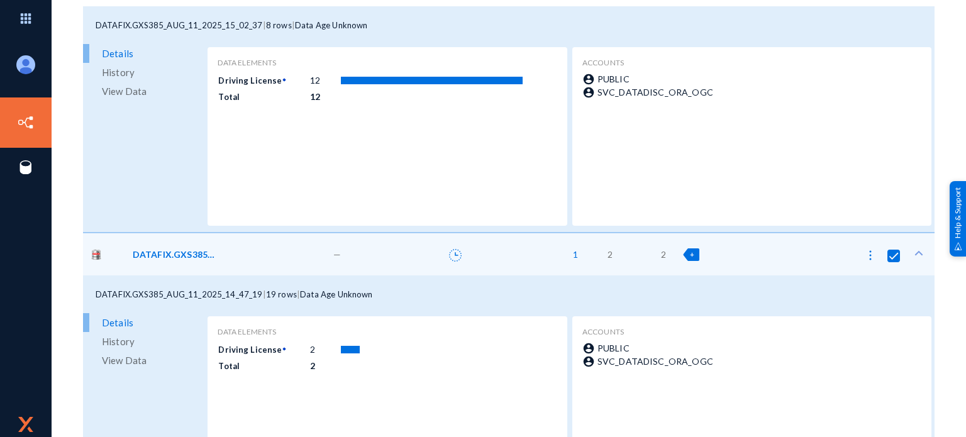
click at [341, 354] on td at bounding box center [431, 349] width 183 height 16
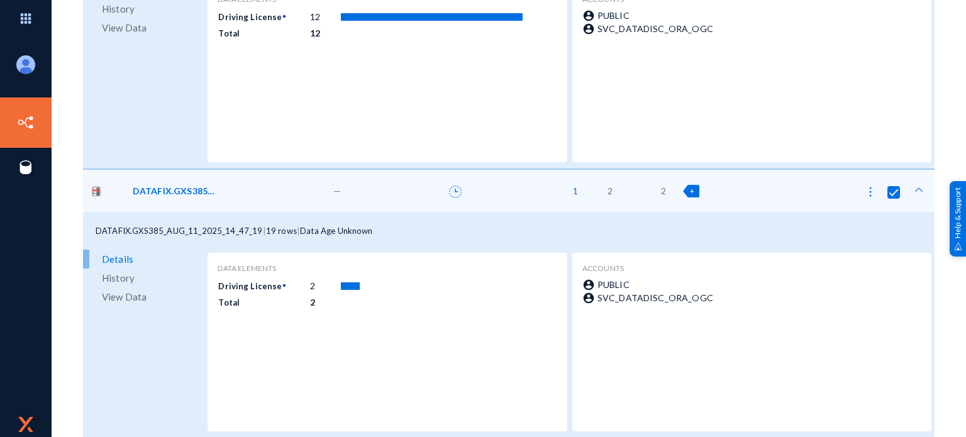
scroll to position [568, 0]
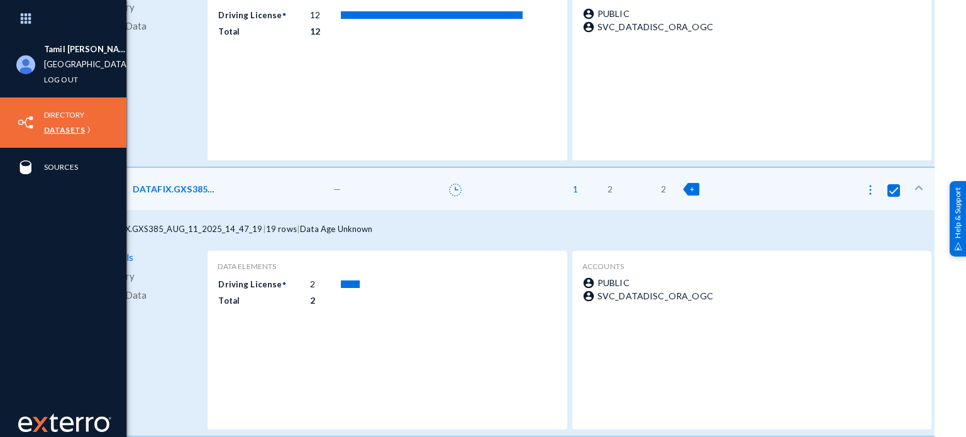
click at [69, 129] on link "Datasets" at bounding box center [64, 130] width 41 height 14
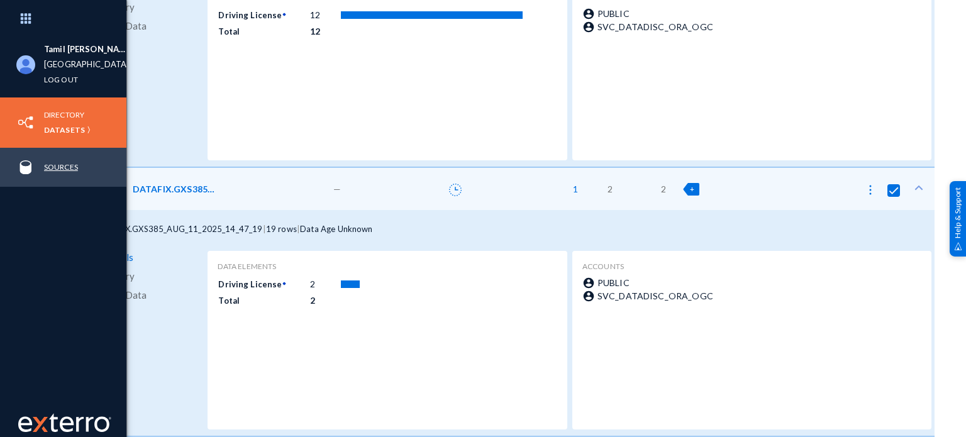
click at [70, 163] on link "Sources" at bounding box center [61, 167] width 34 height 14
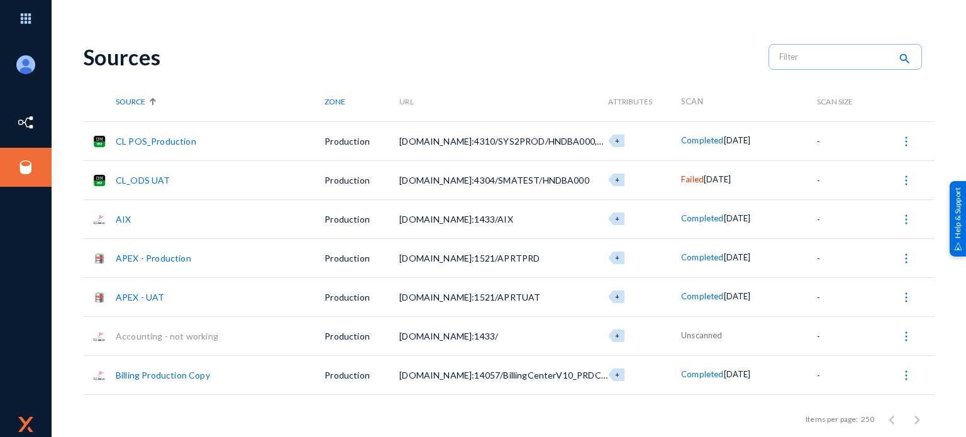
click at [166, 260] on link "APEX - Production" at bounding box center [153, 258] width 75 height 11
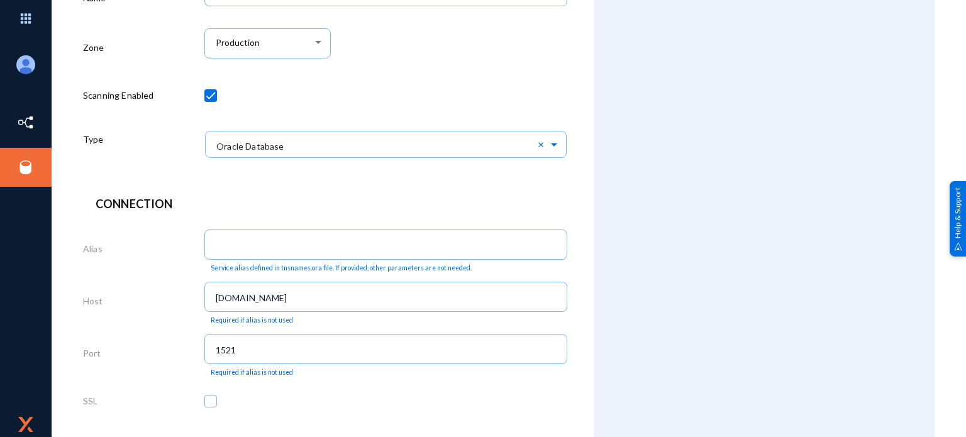
scroll to position [189, 0]
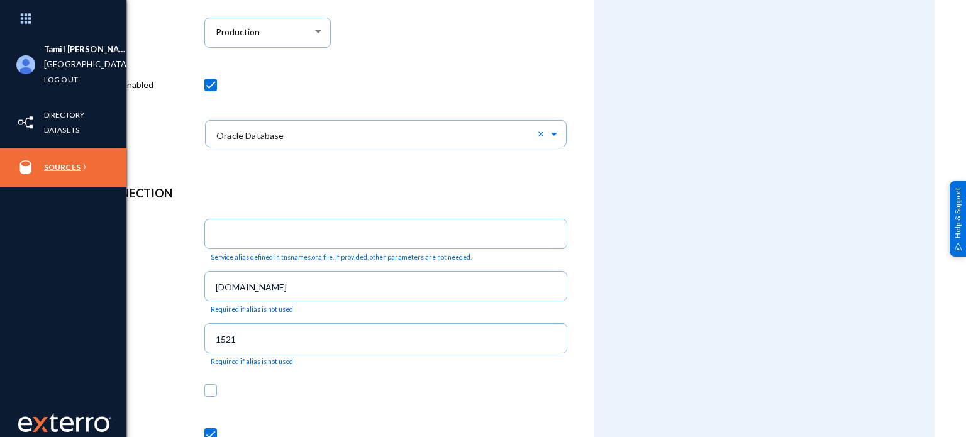
click at [74, 169] on link "Sources" at bounding box center [62, 167] width 36 height 14
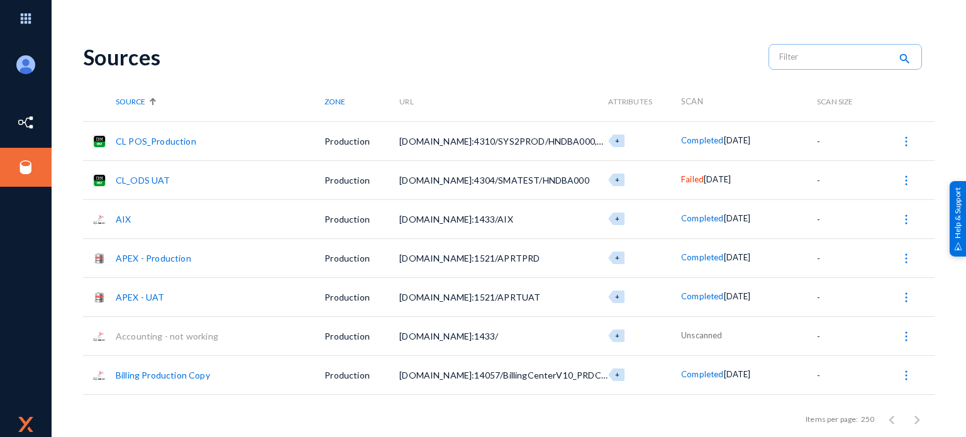
click at [144, 143] on link "CL POS_Production" at bounding box center [156, 141] width 80 height 11
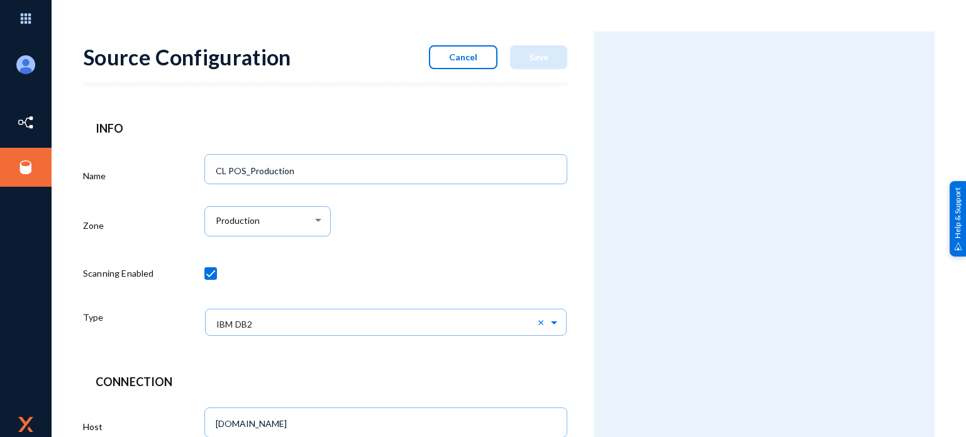
click at [436, 53] on button "Cancel" at bounding box center [463, 57] width 69 height 24
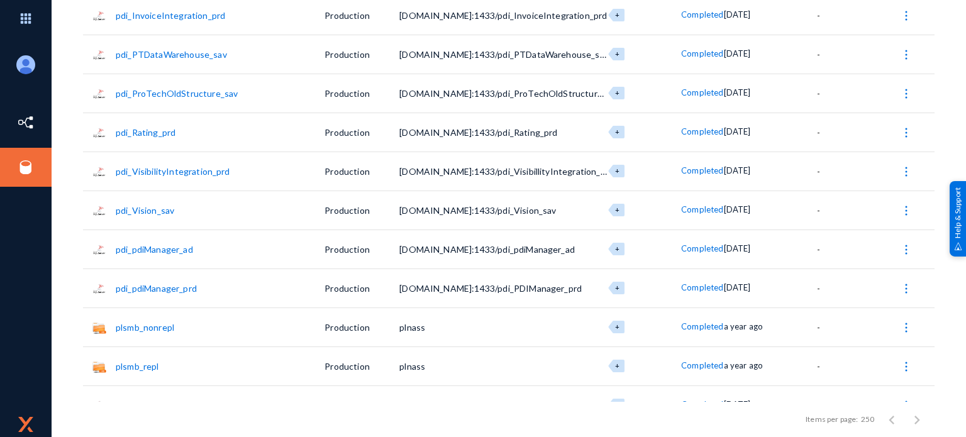
scroll to position [1981, 0]
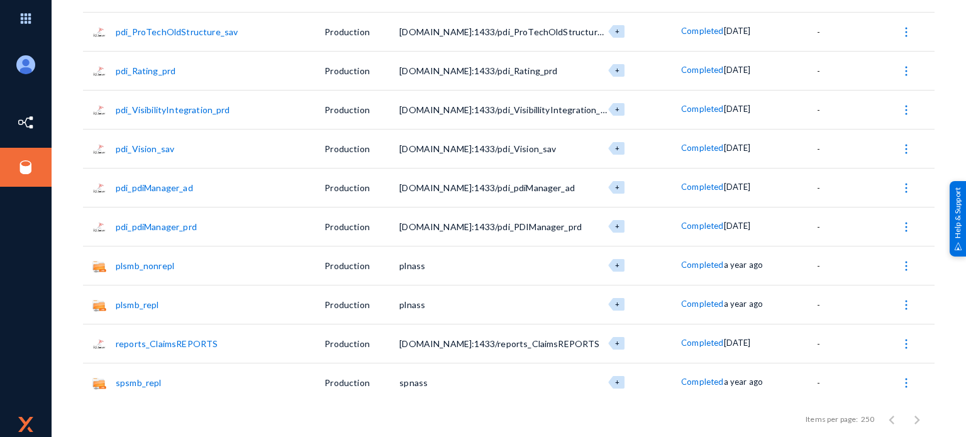
click at [166, 228] on link "pdi_pdiManager_prd" at bounding box center [156, 226] width 81 height 11
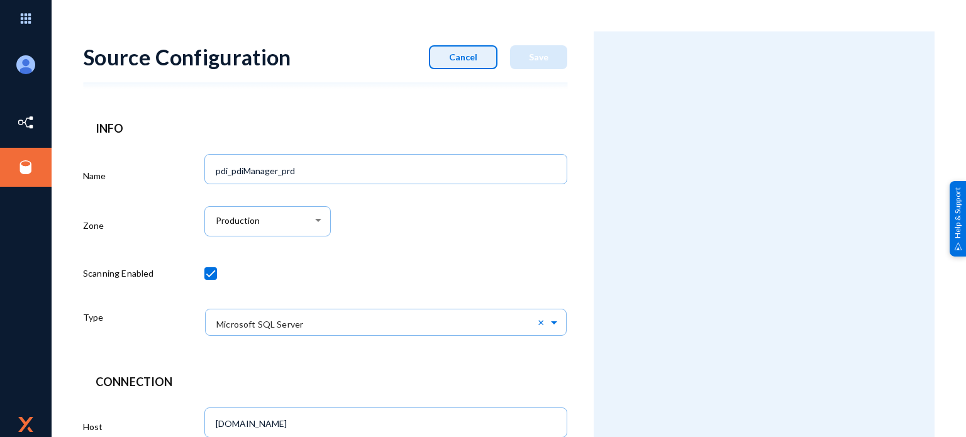
click at [469, 65] on button "Cancel" at bounding box center [463, 57] width 69 height 24
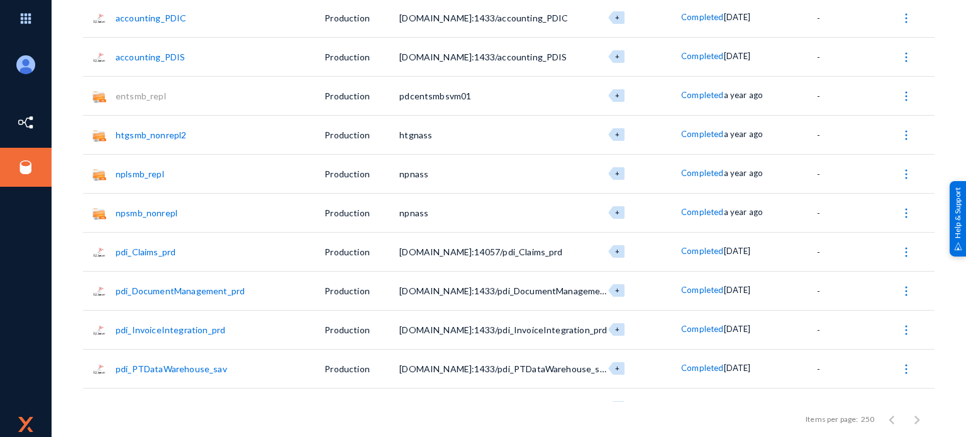
scroll to position [1603, 0]
click at [145, 128] on td "htgsmb_nonrepl2" at bounding box center [220, 135] width 209 height 39
click at [148, 133] on link "htgsmb_nonrepl2" at bounding box center [151, 136] width 70 height 11
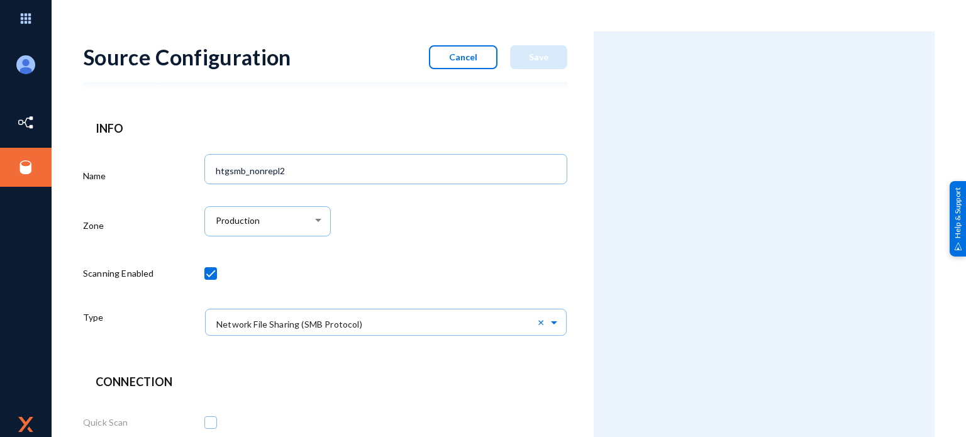
click at [456, 60] on span "Cancel" at bounding box center [463, 57] width 28 height 11
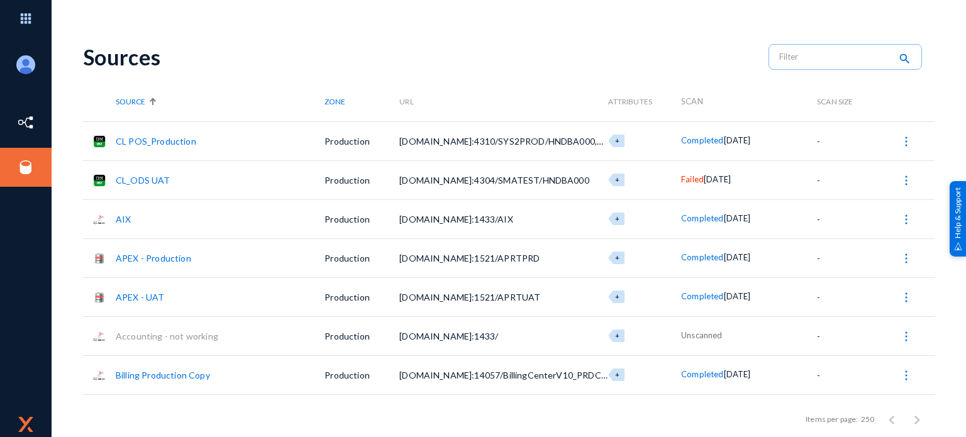
click at [681, 176] on span "Failed" at bounding box center [692, 179] width 23 height 10
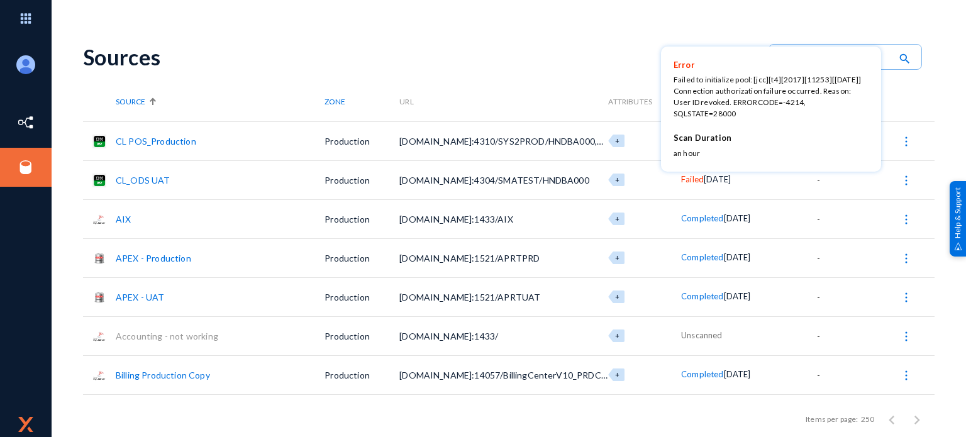
click at [209, 336] on div at bounding box center [483, 218] width 966 height 437
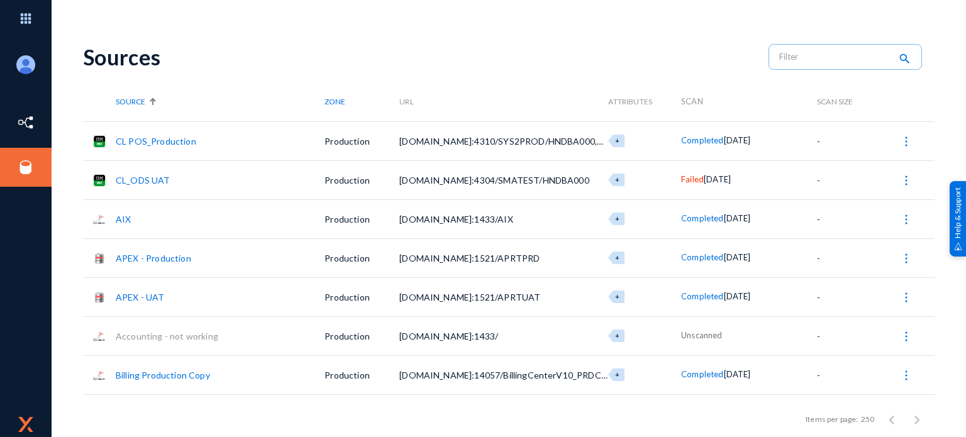
click at [176, 255] on link "APEX - Production" at bounding box center [153, 258] width 75 height 11
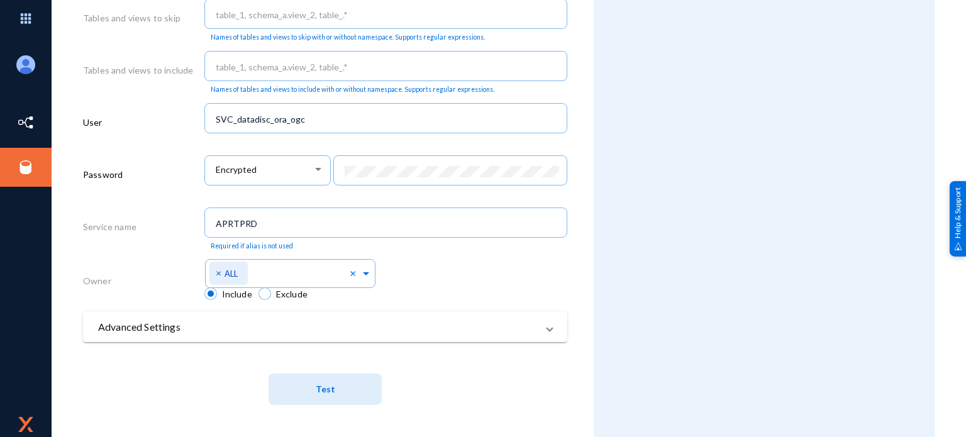
scroll to position [593, 0]
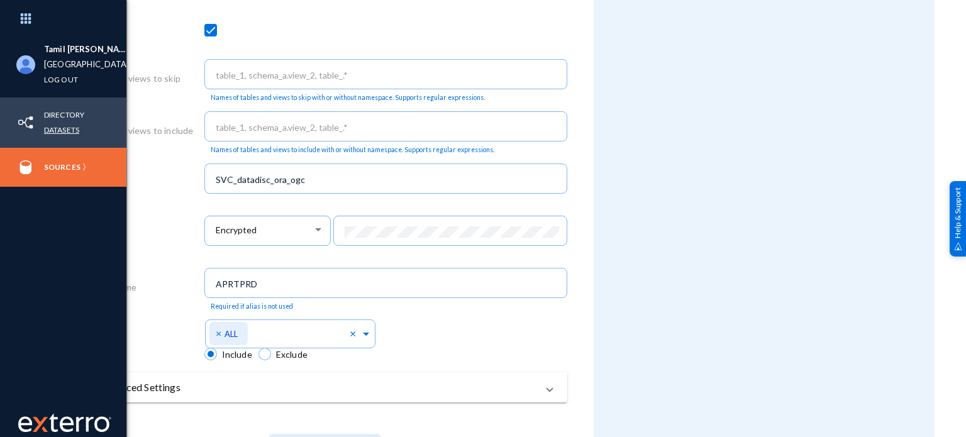
click at [67, 126] on link "Datasets" at bounding box center [61, 130] width 35 height 14
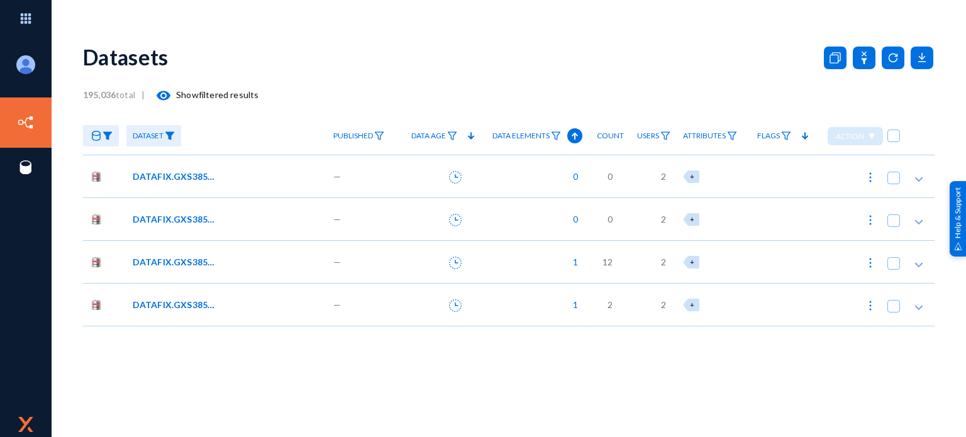
click at [169, 258] on span "DATAFIX.GXS385_AUG_11_2025_15_02_37" at bounding box center [175, 261] width 85 height 13
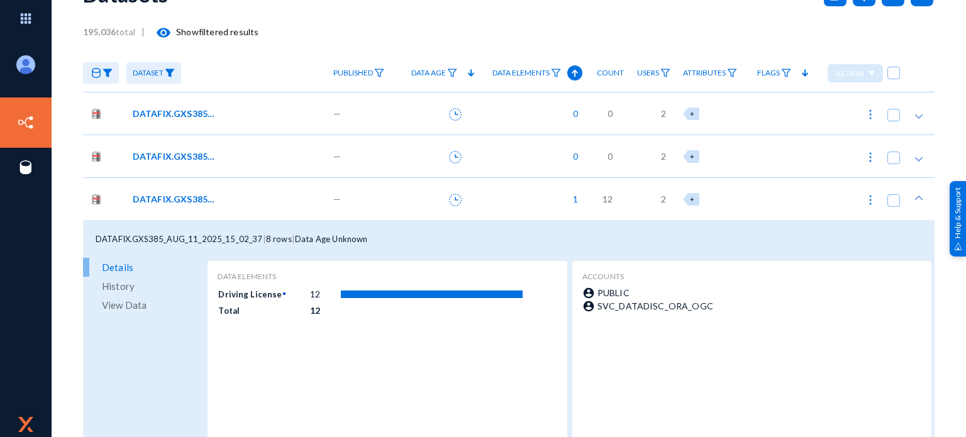
scroll to position [116, 0]
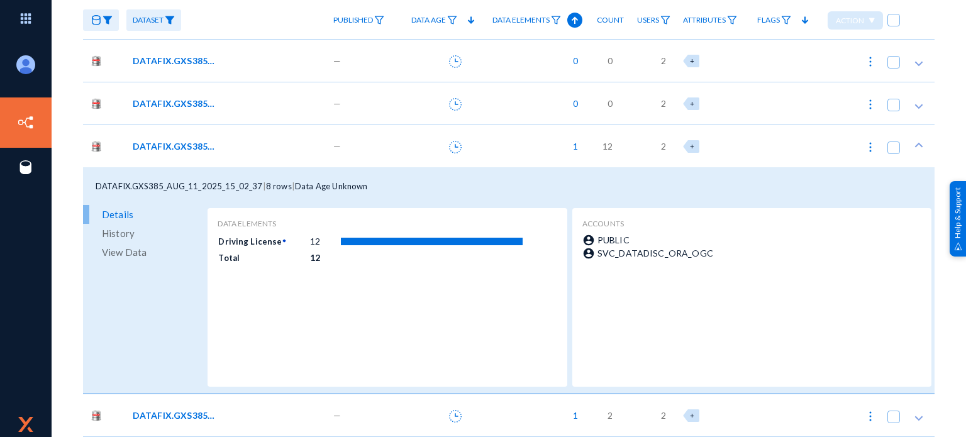
click at [154, 421] on span "DATAFIX.GXS385_AUG_11_2025_14_47_19" at bounding box center [175, 415] width 85 height 13
click at [157, 412] on span "DATAFIX.GXS385_AUG_11_2025_14_47_19" at bounding box center [175, 415] width 85 height 13
click at [167, 145] on span "DATAFIX.GXS385_AUG_11_2025_15_02_37" at bounding box center [175, 146] width 85 height 13
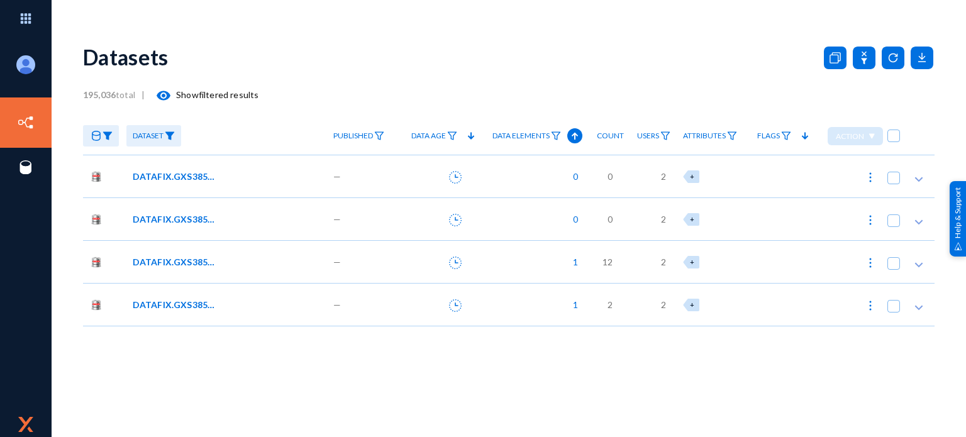
click at [170, 306] on span "DATAFIX.GXS385_AUG_11_2025_14_47_19" at bounding box center [175, 304] width 85 height 13
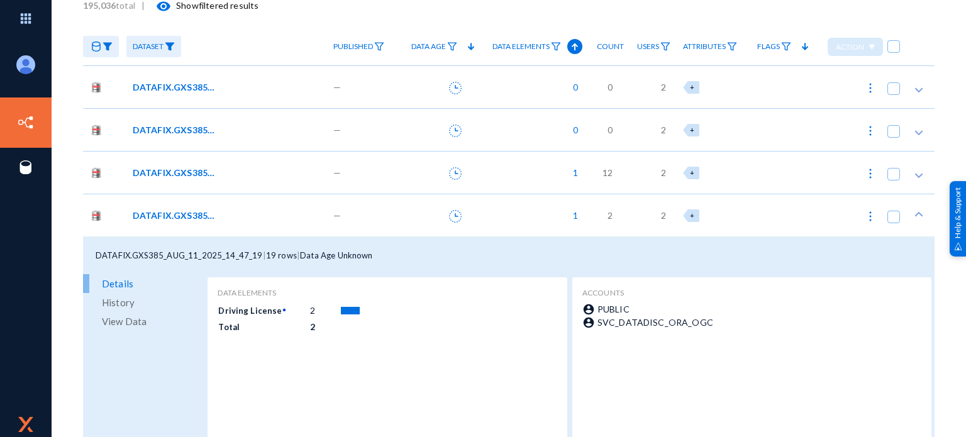
scroll to position [116, 0]
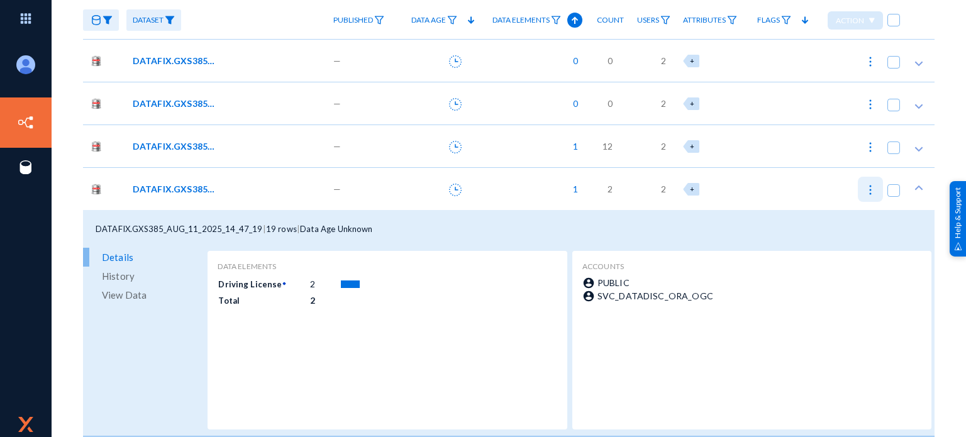
click at [864, 193] on img at bounding box center [870, 190] width 13 height 13
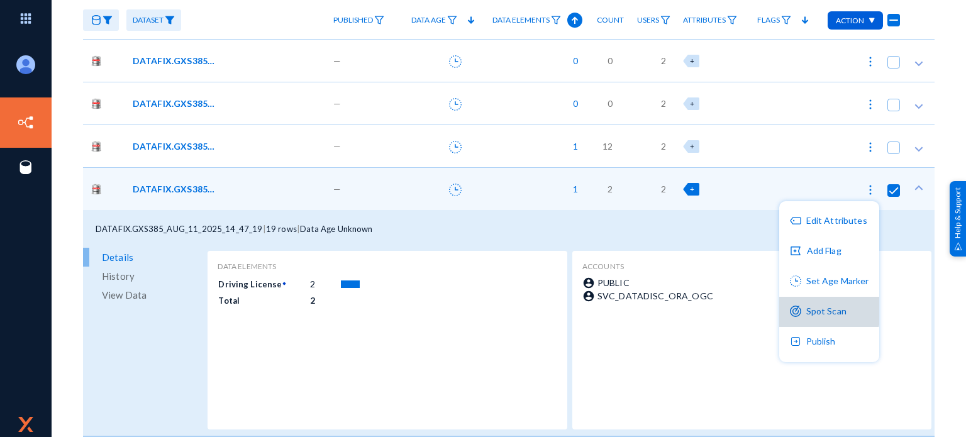
click at [810, 309] on button "Spot Scan" at bounding box center [829, 312] width 100 height 30
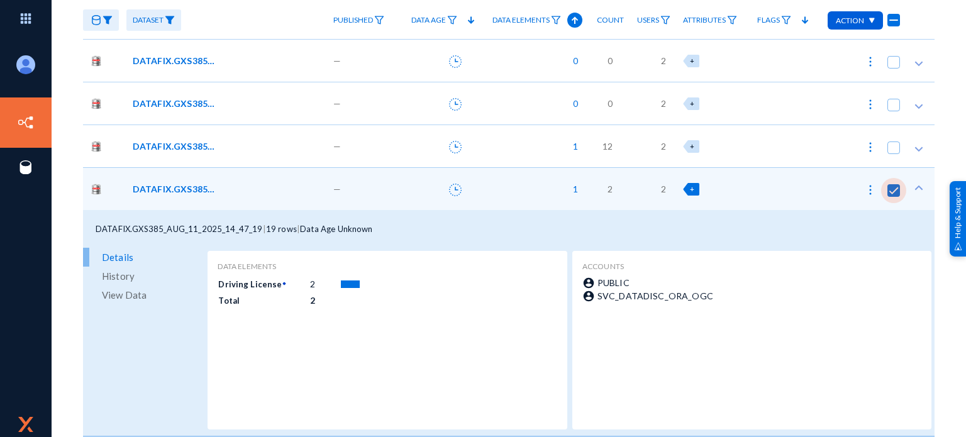
click at [887, 185] on span at bounding box center [893, 190] width 13 height 13
click at [893, 196] on input "checkbox" at bounding box center [893, 196] width 1 height 1
checkbox input "false"
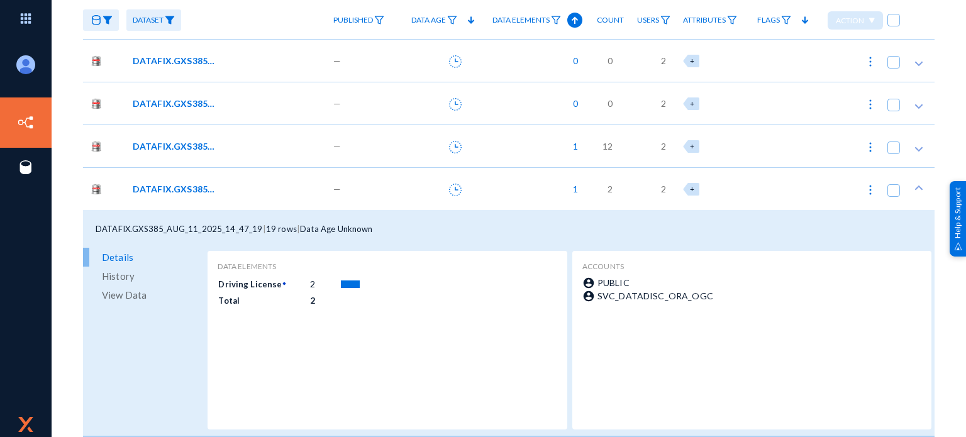
click at [158, 185] on span "DATAFIX.GXS385_AUG_11_2025_14_47_19" at bounding box center [175, 188] width 85 height 13
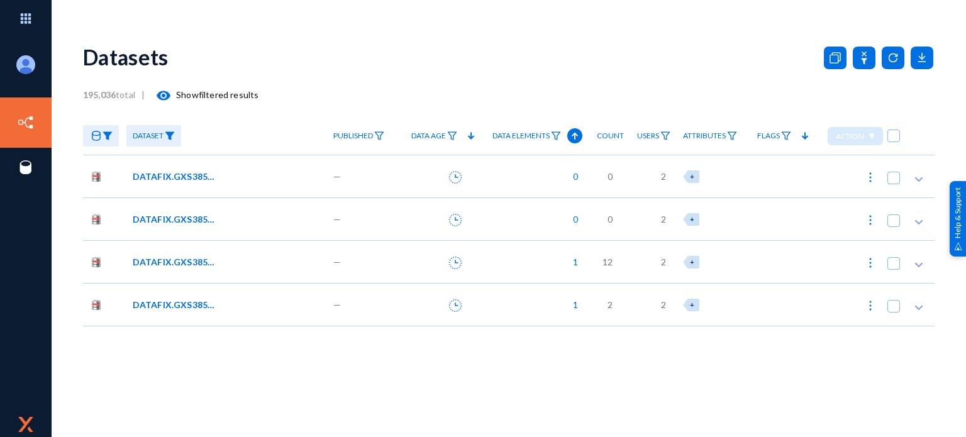
click at [175, 262] on span "DATAFIX.GXS385_AUG_11_2025_15_02_37" at bounding box center [175, 261] width 85 height 13
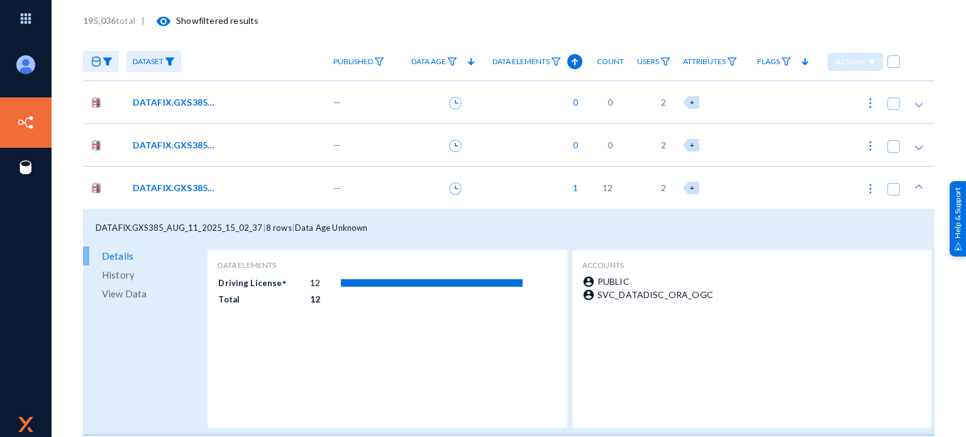
scroll to position [53, 0]
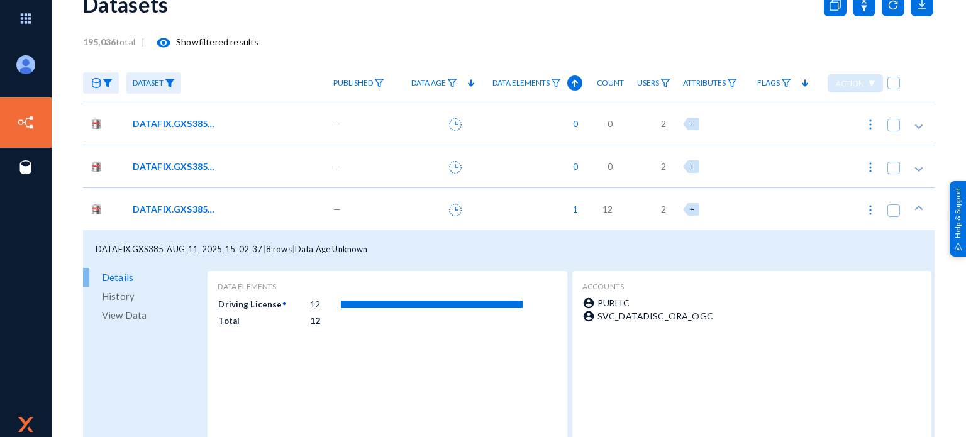
click at [576, 207] on span "1" at bounding box center [572, 208] width 11 height 13
click at [575, 207] on div at bounding box center [483, 218] width 966 height 437
click at [604, 206] on span "12" at bounding box center [607, 208] width 10 height 13
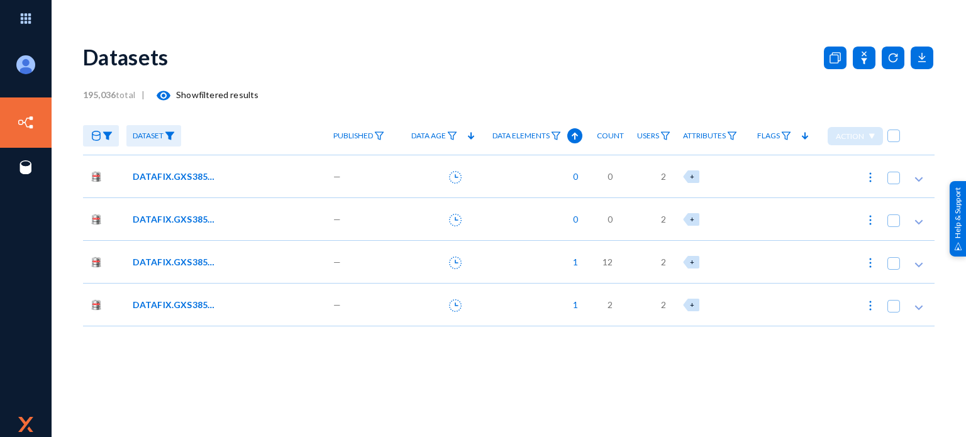
scroll to position [0, 0]
